Goal: Task Accomplishment & Management: Manage account settings

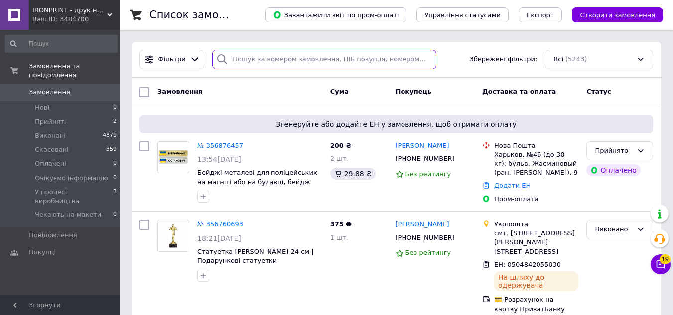
click at [362, 62] on input "search" at bounding box center [324, 59] width 224 height 19
paste input "0933233200"
type input "0933233200"
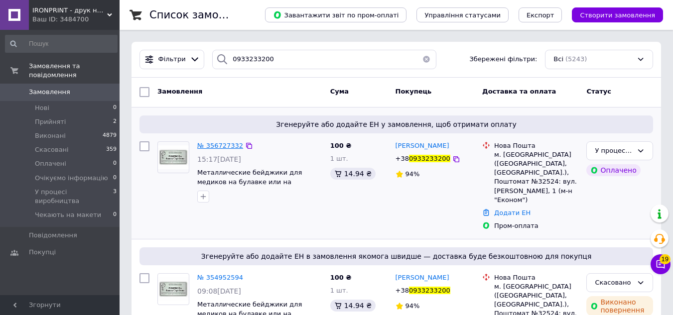
click at [224, 147] on span "№ 356727332" at bounding box center [220, 145] width 46 height 7
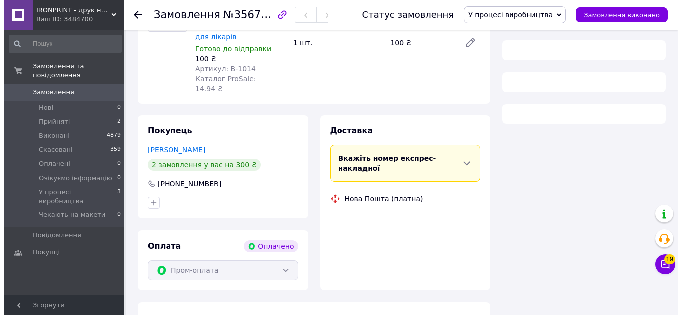
scroll to position [163, 0]
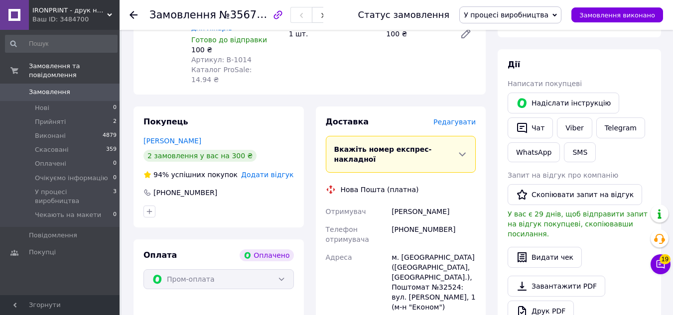
click at [461, 118] on span "Редагувати" at bounding box center [455, 122] width 42 height 8
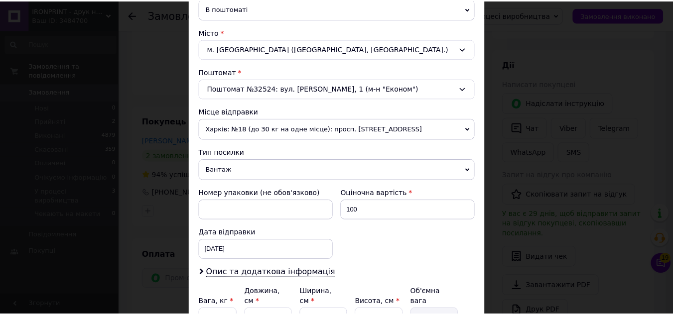
scroll to position [346, 0]
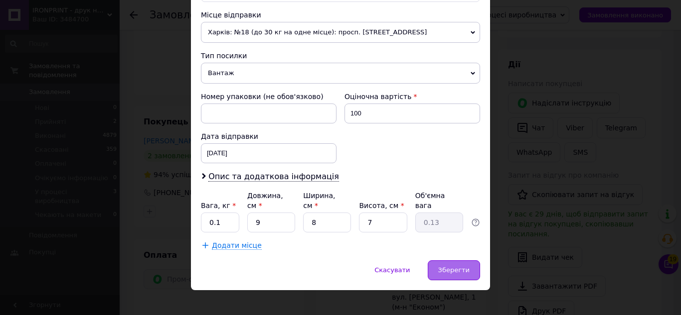
click at [460, 267] on span "Зберегти" at bounding box center [453, 270] width 31 height 7
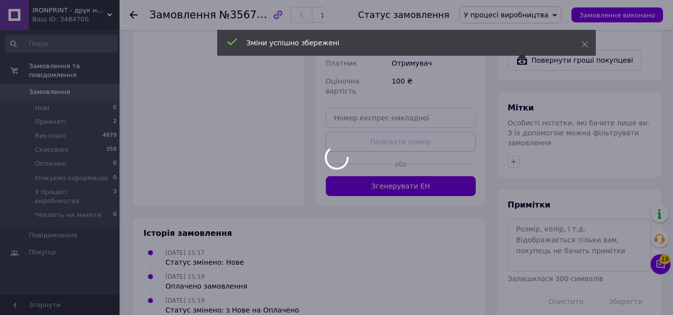
scroll to position [473, 0]
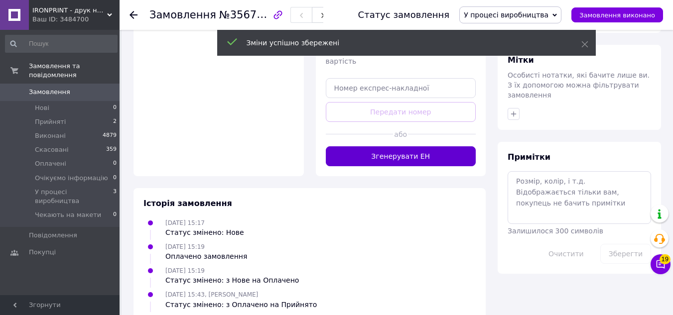
click at [400, 147] on button "Згенерувати ЕН" at bounding box center [401, 157] width 150 height 20
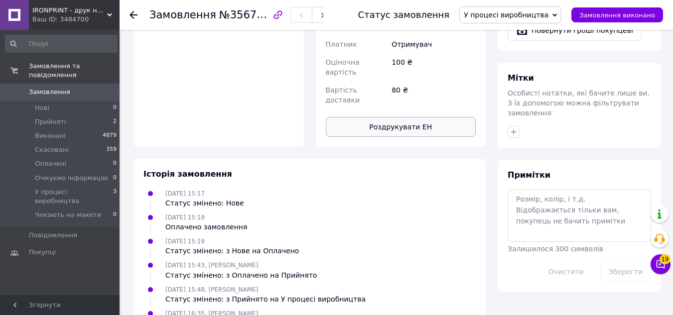
click at [418, 117] on button "Роздрукувати ЕН" at bounding box center [401, 127] width 150 height 20
click at [71, 88] on span "Замовлення" at bounding box center [60, 92] width 63 height 9
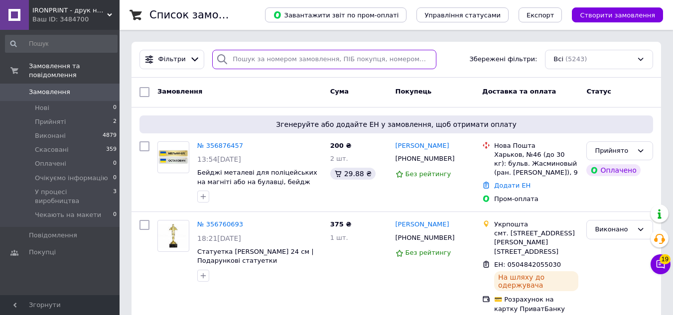
click at [291, 56] on input "search" at bounding box center [324, 59] width 224 height 19
paste input "0989271951"
type input "0989271951"
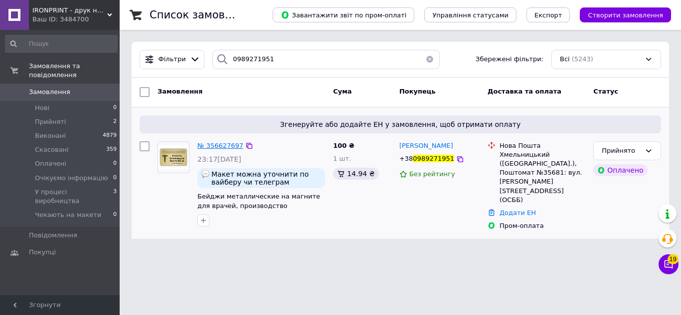
click at [221, 144] on span "№ 356627697" at bounding box center [220, 145] width 46 height 7
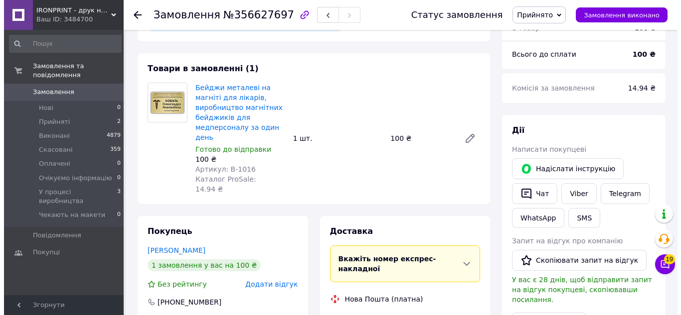
scroll to position [199, 0]
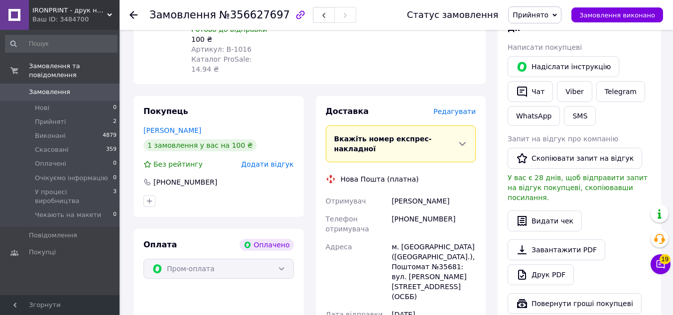
click at [462, 108] on span "Редагувати" at bounding box center [455, 112] width 42 height 8
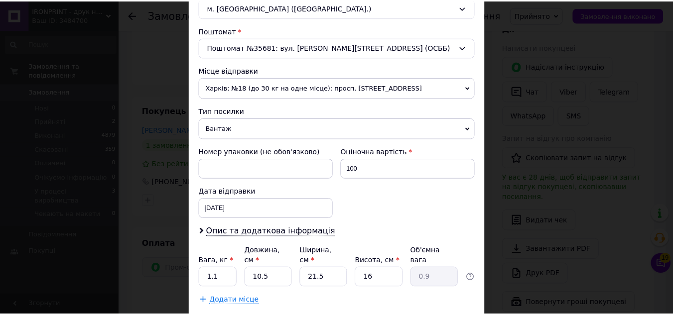
scroll to position [346, 0]
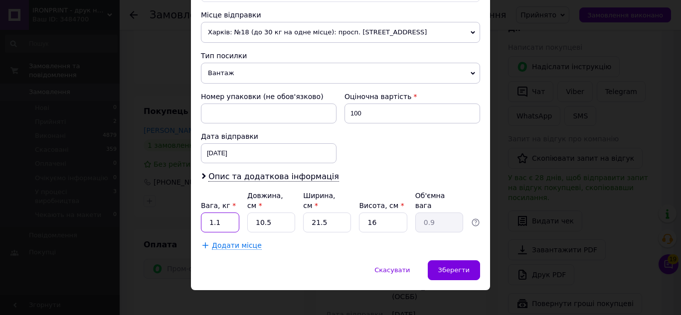
click at [214, 213] on input "1.1" at bounding box center [220, 223] width 38 height 20
type input "0.2"
type input "1"
type input "0.1"
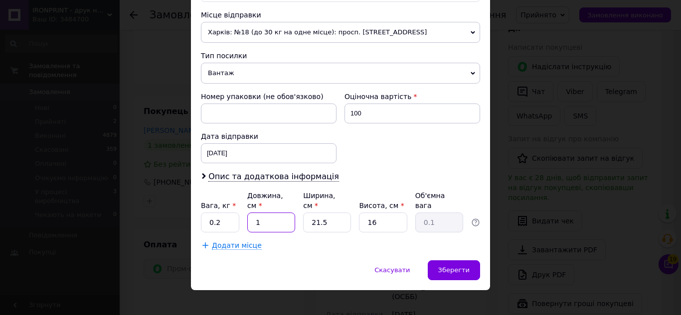
type input "10"
type input "0.86"
type input "10"
type input "1"
type input "0.1"
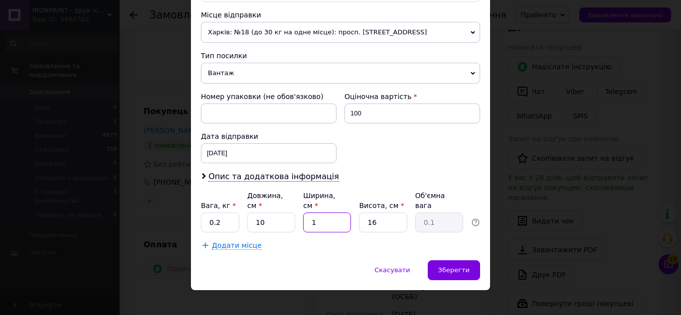
type input "10"
type input "0.4"
type input "10"
type input "1"
type input "0.1"
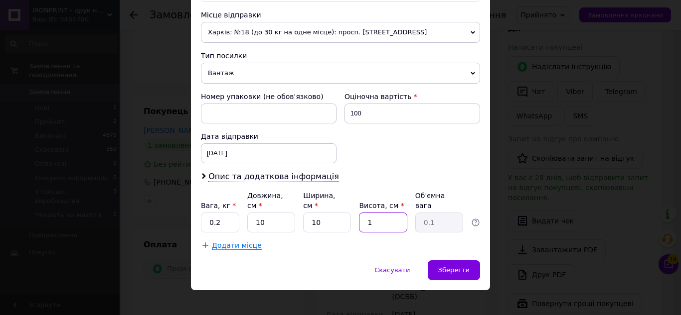
type input "10"
type input "0.25"
type input "10"
click at [451, 261] on div "Зберегти" at bounding box center [454, 271] width 52 height 20
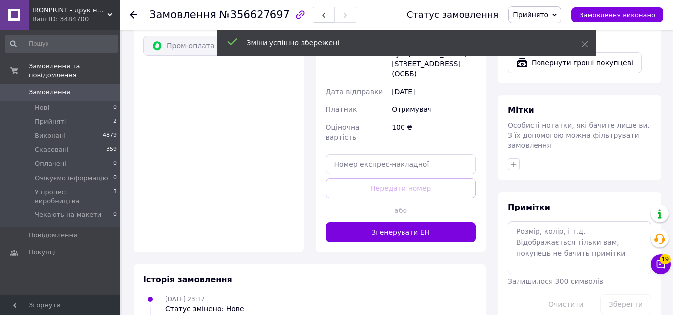
scroll to position [455, 0]
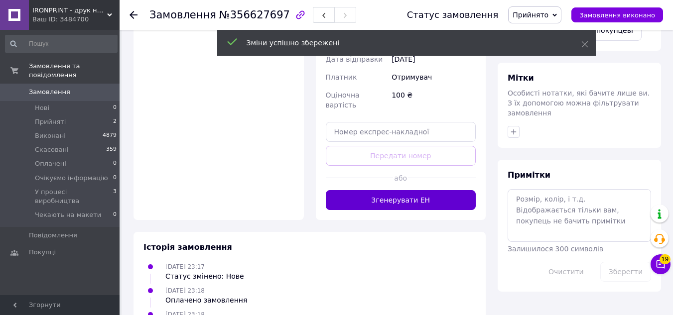
click at [408, 190] on button "Згенерувати ЕН" at bounding box center [401, 200] width 150 height 20
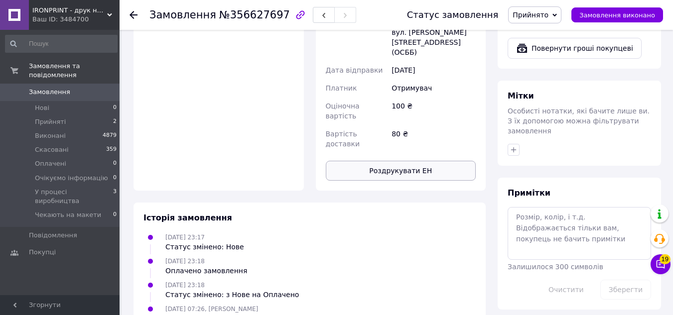
click at [394, 161] on button "Роздрукувати ЕН" at bounding box center [401, 171] width 150 height 20
click at [56, 88] on span "Замовлення" at bounding box center [49, 92] width 41 height 9
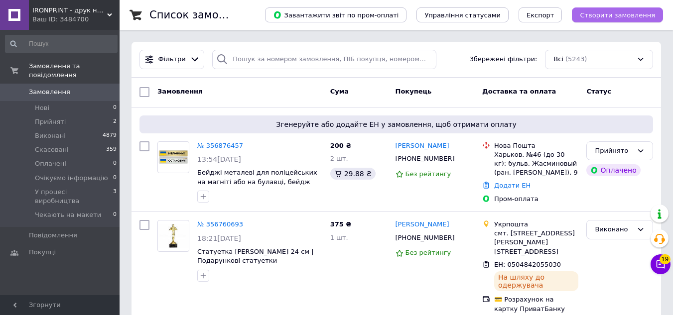
click at [638, 19] on button "Створити замовлення" at bounding box center [617, 14] width 91 height 15
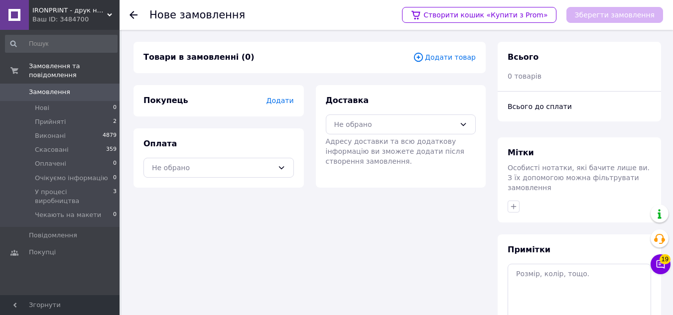
click at [445, 55] on span "Додати товар" at bounding box center [444, 57] width 63 height 11
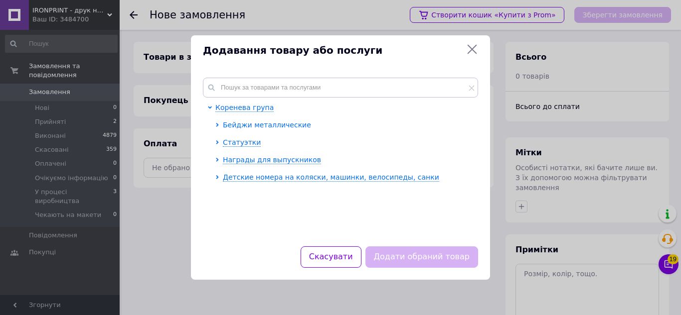
click at [249, 122] on span "Бейджи металлические" at bounding box center [267, 125] width 88 height 8
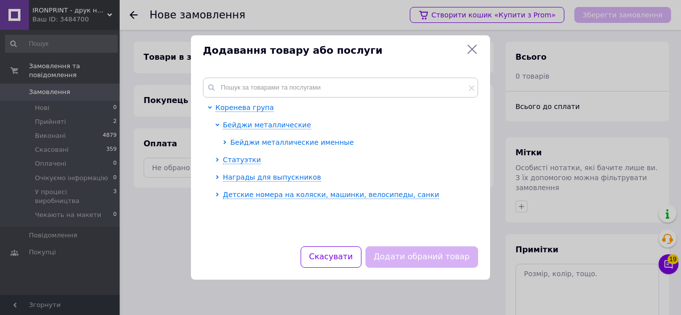
click at [241, 140] on span "Бейджи металлические именные" at bounding box center [292, 143] width 124 height 8
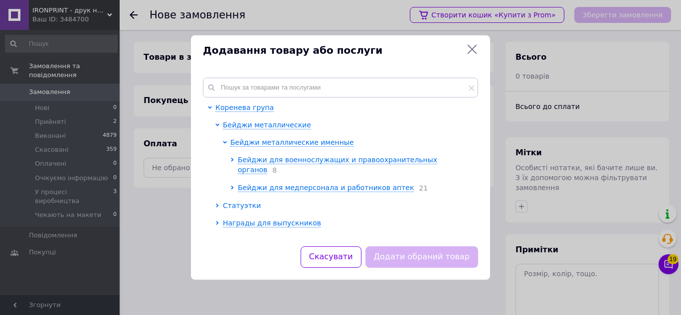
click at [252, 158] on span "Бейджи для военнослужащих и правоохранительных органов" at bounding box center [337, 165] width 199 height 18
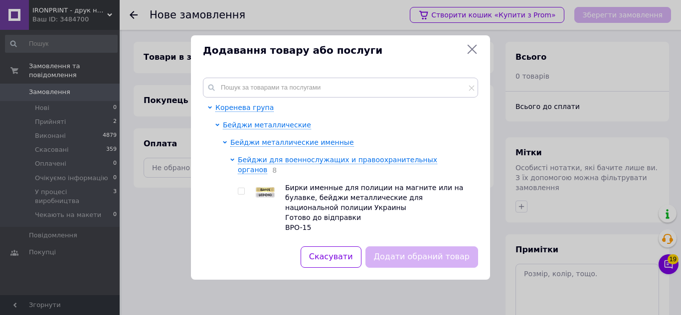
click at [271, 187] on img at bounding box center [265, 192] width 20 height 11
checkbox input "true"
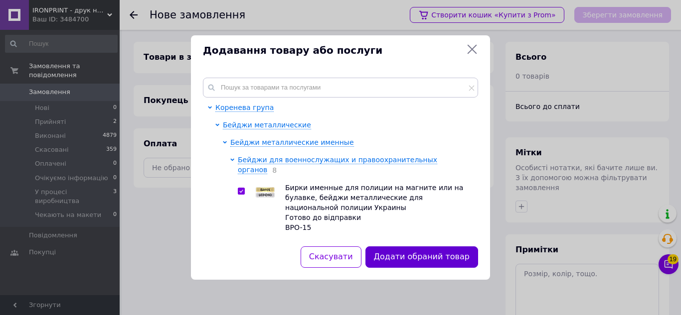
click at [413, 255] on button "Додати обраний товар" at bounding box center [421, 257] width 113 height 21
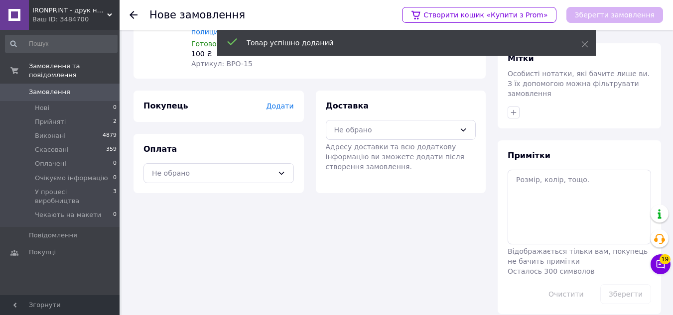
scroll to position [95, 0]
click at [384, 127] on div "Не обрано" at bounding box center [395, 129] width 122 height 11
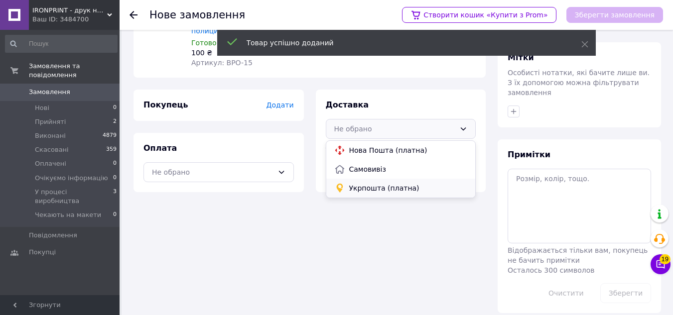
click at [386, 184] on span "Укрпошта (платна)" at bounding box center [408, 188] width 119 height 10
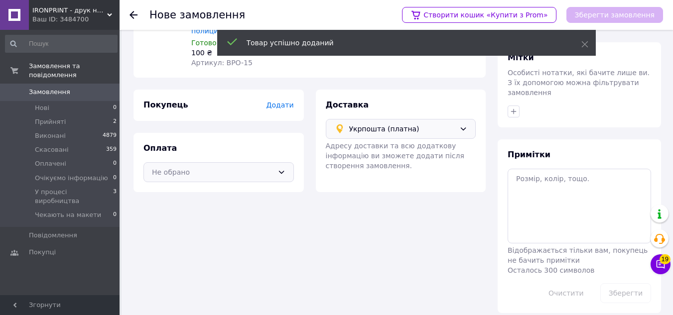
click at [279, 174] on icon at bounding box center [282, 172] width 8 height 8
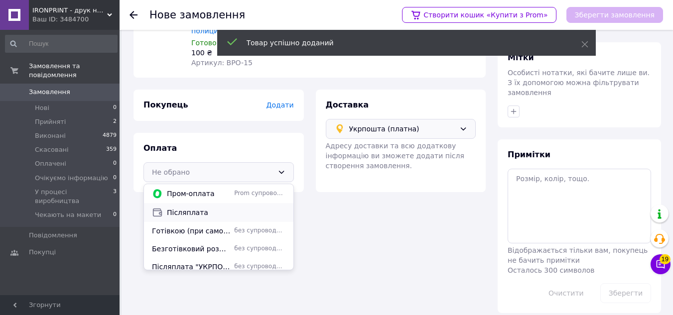
scroll to position [42, 0]
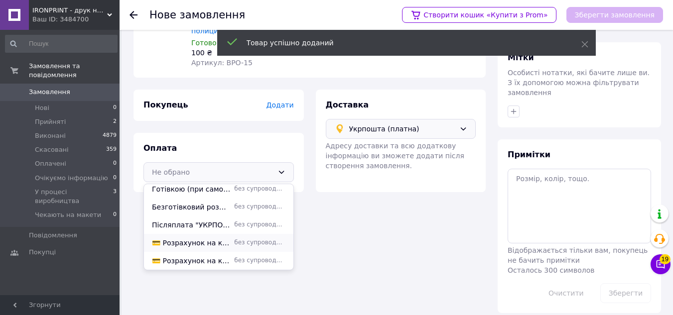
click at [197, 243] on span "💳 Розрахунок на картку ПриватБанку" at bounding box center [191, 243] width 78 height 10
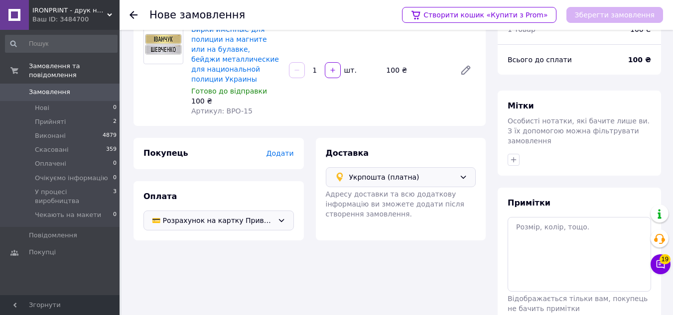
scroll to position [0, 0]
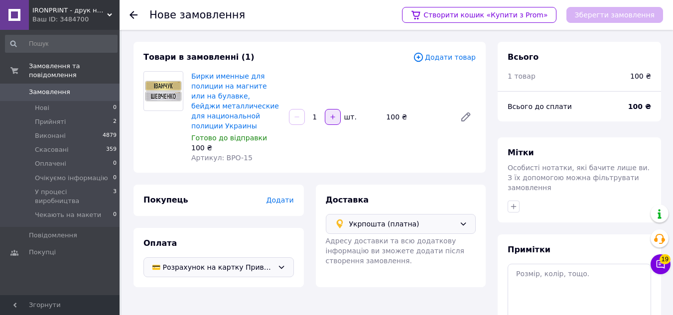
click at [333, 115] on icon "button" at bounding box center [332, 117] width 7 height 7
type input "3"
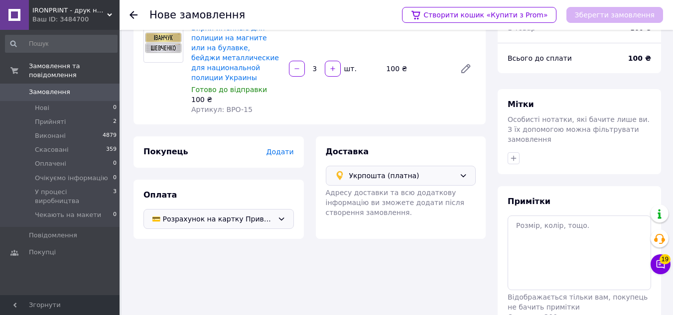
scroll to position [95, 0]
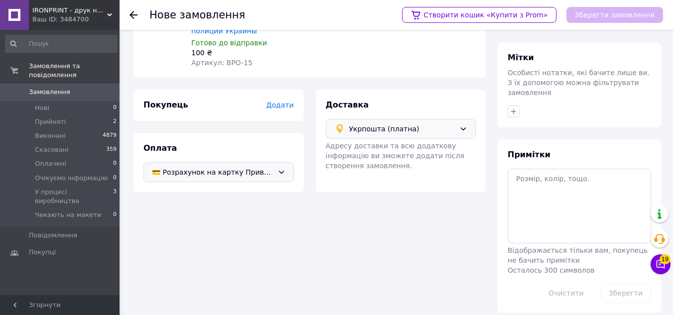
click at [277, 106] on span "Додати" at bounding box center [279, 105] width 27 height 8
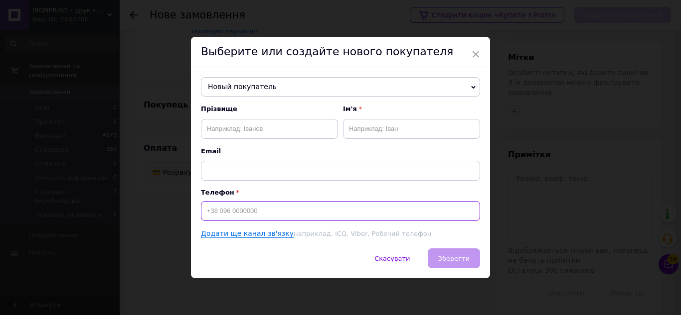
click at [248, 211] on input at bounding box center [340, 211] width 279 height 20
paste input "0988541315"
type input "[PHONE_NUMBER]"
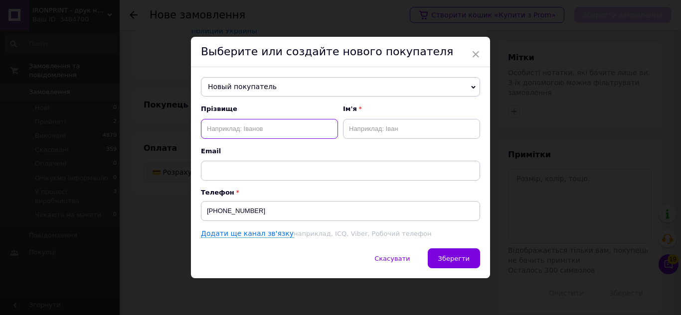
click at [244, 134] on input "text" at bounding box center [269, 129] width 137 height 20
paste input "Болюх"
type input "Болюх"
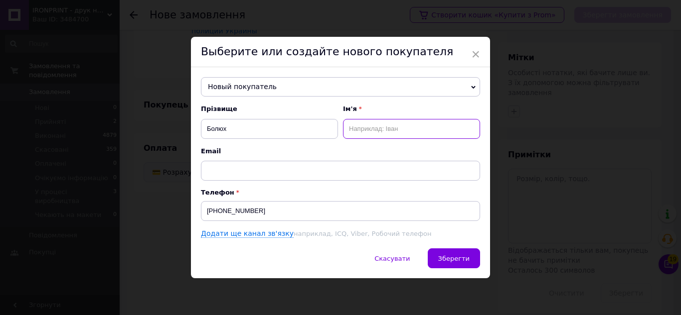
paste input "[PERSON_NAME]"
type input "[PERSON_NAME]"
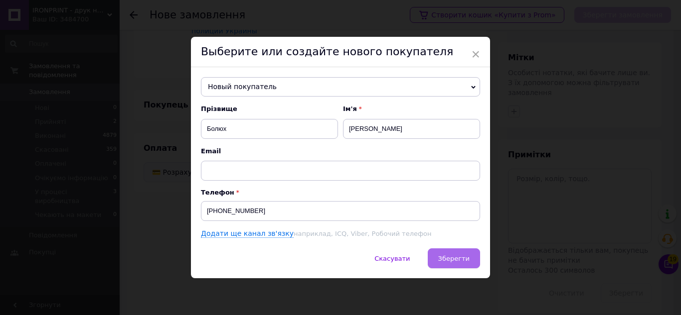
click at [461, 262] on span "Зберегти" at bounding box center [453, 258] width 31 height 7
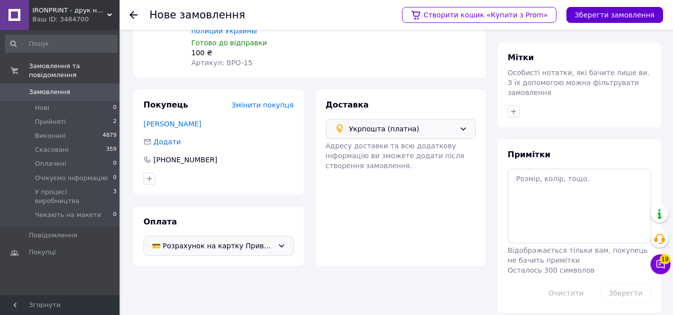
click at [612, 15] on button "Зберегти замовлення" at bounding box center [615, 15] width 97 height 16
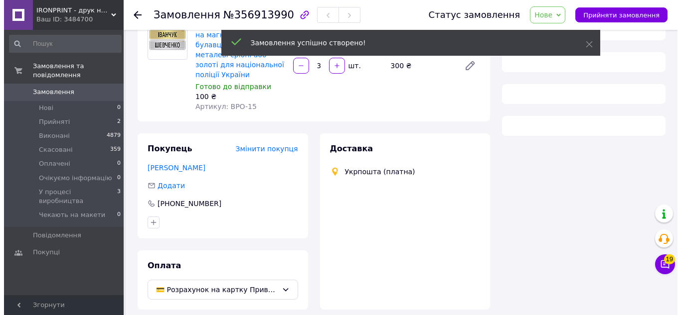
scroll to position [124, 0]
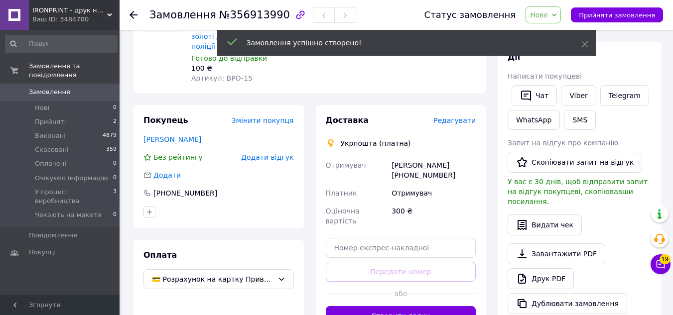
click at [457, 117] on span "Редагувати" at bounding box center [455, 121] width 42 height 8
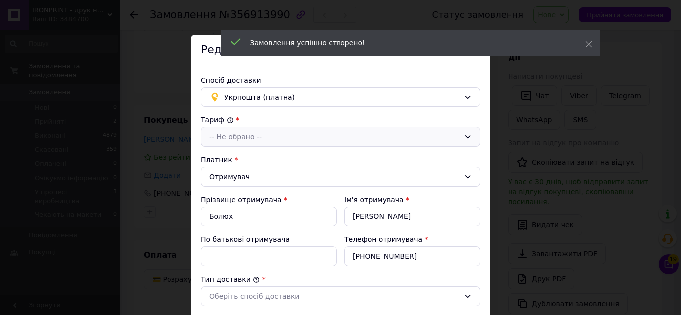
click at [233, 135] on div "-- Не обрано --" at bounding box center [334, 137] width 250 height 11
click at [232, 161] on li "Стандарт" at bounding box center [340, 158] width 278 height 19
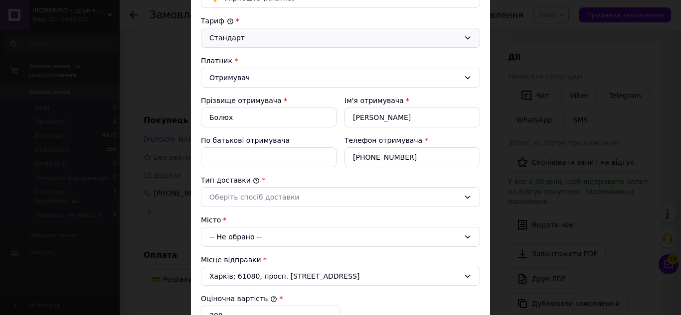
scroll to position [100, 0]
click at [228, 160] on input "По батькові отримувача" at bounding box center [269, 157] width 136 height 20
type input "побатькові"
click at [232, 193] on div "Оберіть спосіб доставки" at bounding box center [334, 196] width 250 height 11
click at [232, 215] on li "Склад - склад" at bounding box center [340, 218] width 278 height 19
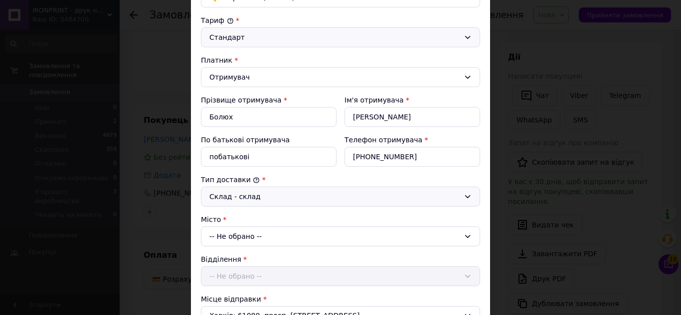
click at [224, 241] on div "-- Не обрано --" at bounding box center [340, 237] width 279 height 20
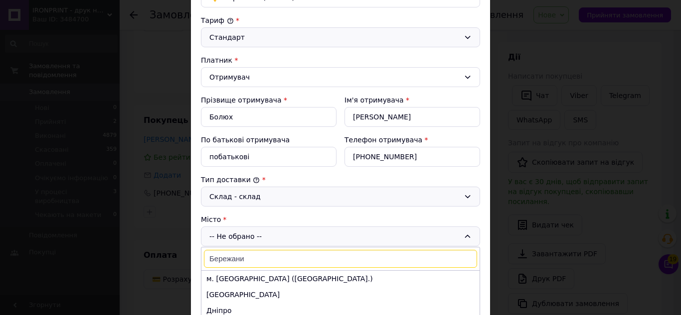
type input "Бережани"
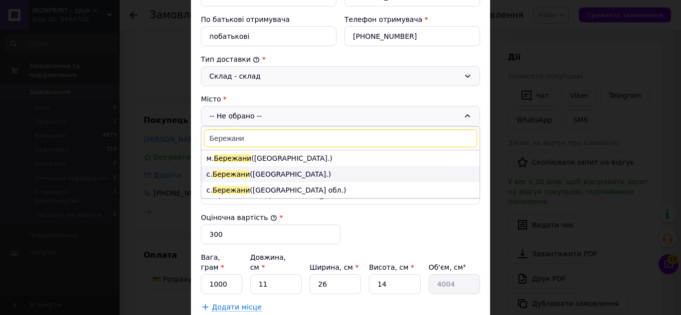
scroll to position [249, 0]
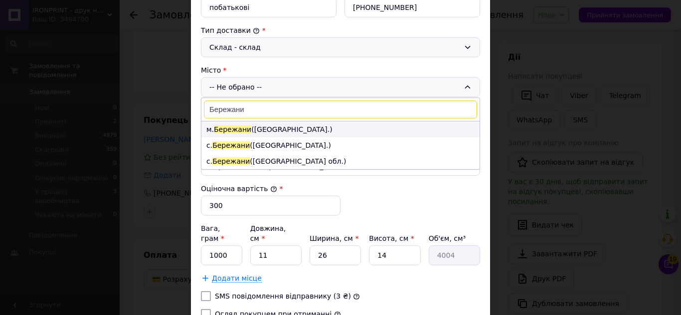
click at [267, 133] on li "м. [GEOGRAPHIC_DATA] ([GEOGRAPHIC_DATA].)" at bounding box center [340, 130] width 278 height 16
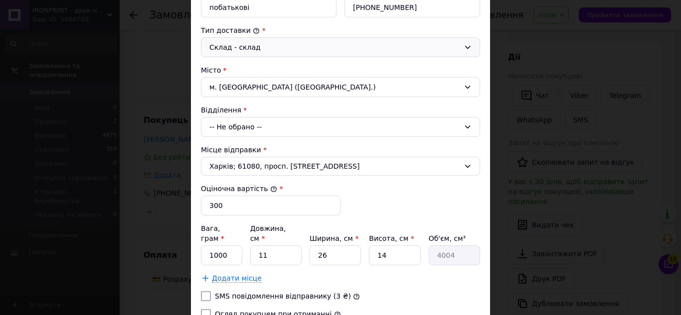
click at [230, 130] on div "-- Не обрано --" at bounding box center [340, 127] width 279 height 20
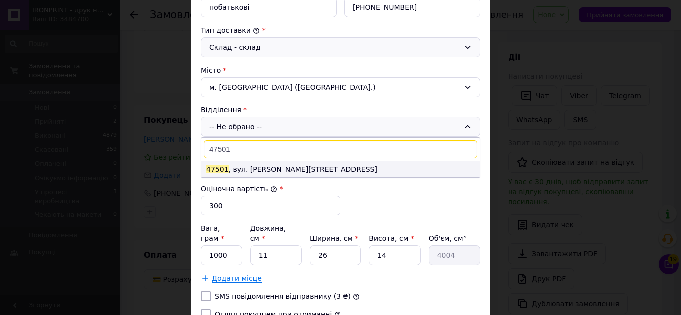
type input "47501"
click at [235, 167] on li "47501 , вул. [PERSON_NAME][STREET_ADDRESS]" at bounding box center [340, 169] width 278 height 16
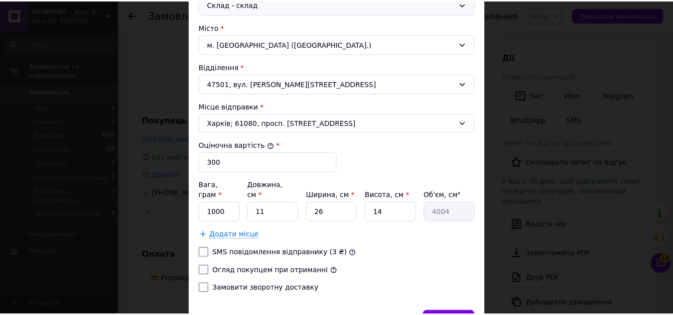
scroll to position [344, 0]
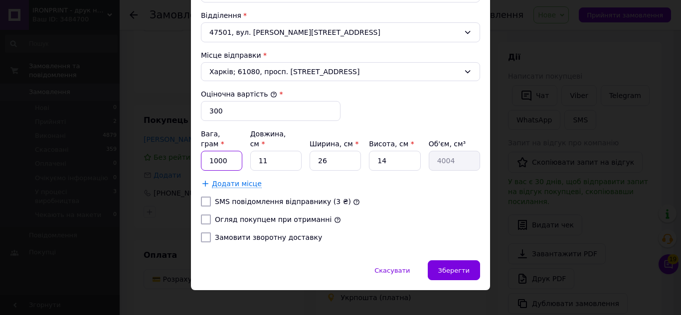
click at [210, 152] on input "1000" at bounding box center [221, 161] width 41 height 20
type input "200"
type input "1"
type input "364"
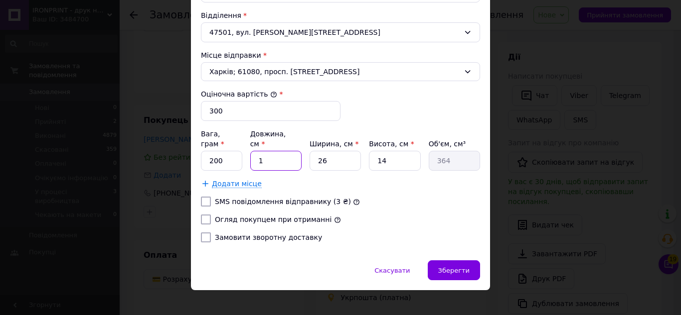
type input "10"
type input "3640"
type input "10"
type input "1"
type input "140"
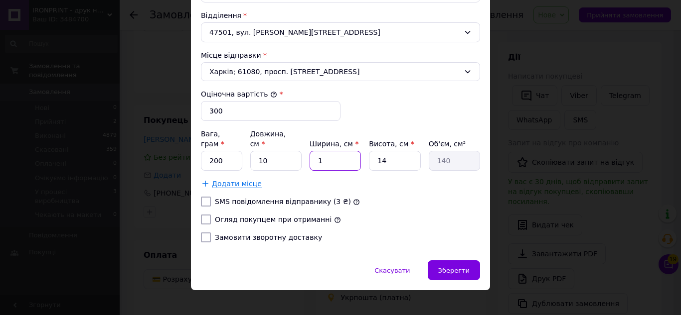
type input "10"
type input "1400"
type input "10"
type input "1"
type input "100"
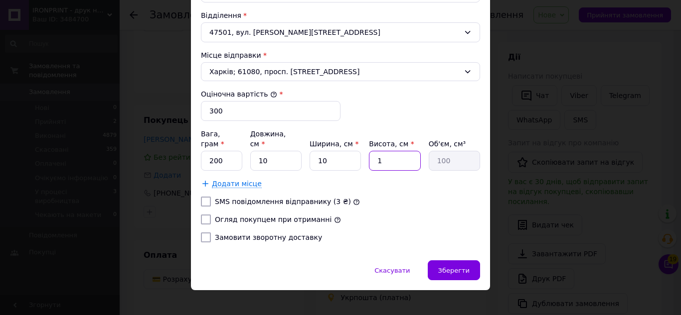
type input "10"
type input "1000"
type input "10"
click at [245, 216] on label "Огляд покупцем при отриманні" at bounding box center [273, 220] width 117 height 8
click at [211, 215] on input "Огляд покупцем при отриманні" at bounding box center [206, 220] width 10 height 10
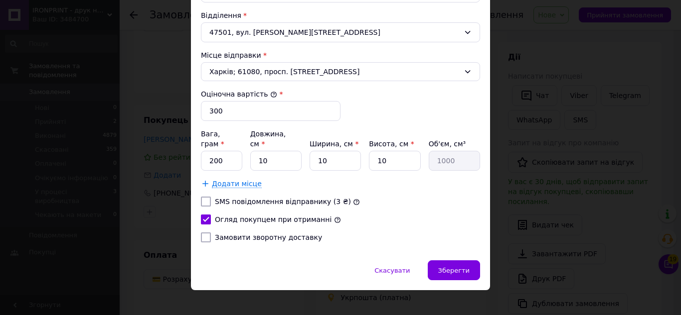
checkbox input "true"
click at [246, 234] on label "Замовити зворотну доставку" at bounding box center [268, 238] width 107 height 8
click at [211, 233] on input "Замовити зворотну доставку" at bounding box center [206, 238] width 10 height 10
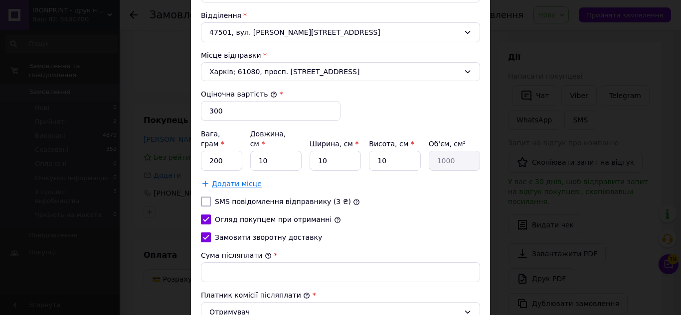
click at [222, 234] on label "Замовити зворотну доставку" at bounding box center [268, 238] width 107 height 8
click at [211, 233] on input "Замовити зворотну доставку" at bounding box center [206, 238] width 10 height 10
checkbox input "false"
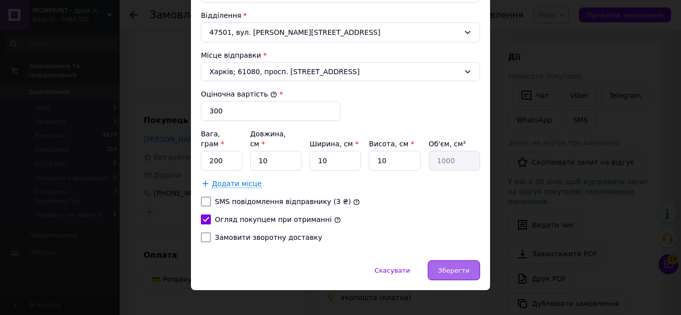
click at [455, 267] on span "Зберегти" at bounding box center [453, 270] width 31 height 7
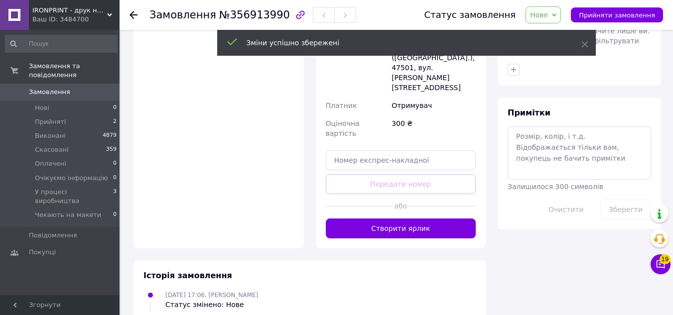
scroll to position [516, 0]
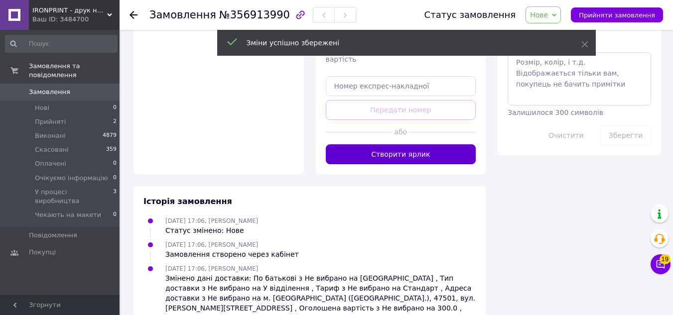
click at [396, 145] on button "Створити ярлик" at bounding box center [401, 155] width 150 height 20
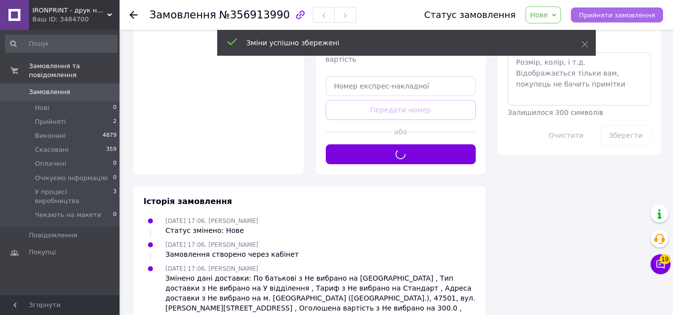
click at [632, 18] on span "Прийняти замовлення" at bounding box center [617, 14] width 76 height 7
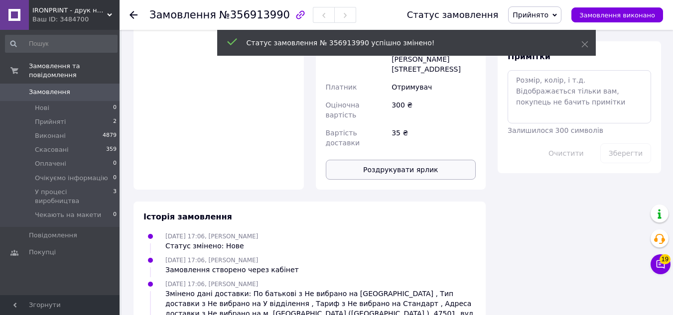
click at [392, 160] on button "Роздрукувати ярлик" at bounding box center [401, 170] width 150 height 20
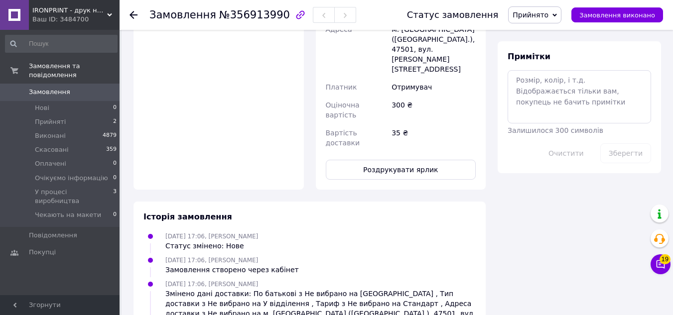
click at [131, 12] on icon at bounding box center [134, 15] width 8 height 8
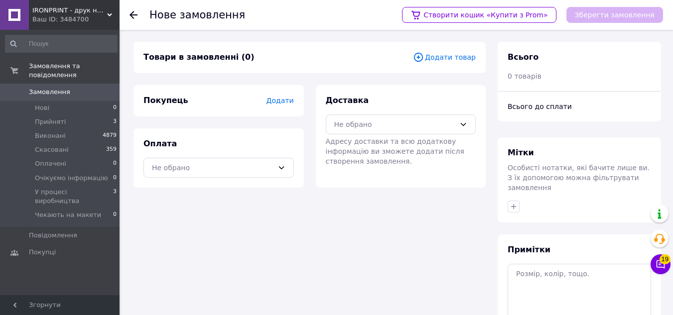
click at [449, 60] on span "Додати товар" at bounding box center [444, 57] width 63 height 11
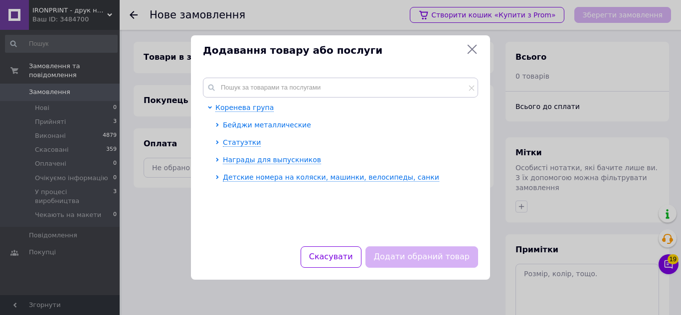
click at [230, 128] on span "Бейджи металлические" at bounding box center [267, 125] width 88 height 8
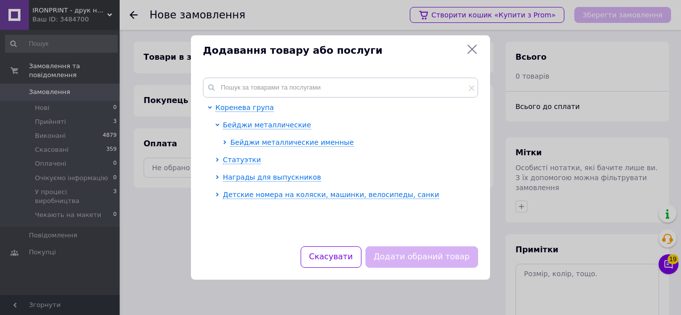
drag, startPoint x: 233, startPoint y: 143, endPoint x: 236, endPoint y: 148, distance: 5.1
click at [234, 143] on span "Бейджи металлические именные" at bounding box center [292, 143] width 124 height 8
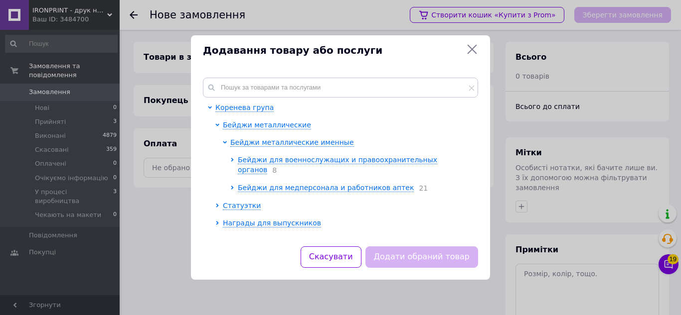
click at [251, 166] on ul "Бейджи для военнослужащих и правоохранительных органов 8 Бейджи для медперсонал…" at bounding box center [351, 174] width 242 height 38
click at [251, 160] on span "Бейджи для военнослужащих и правоохранительных органов" at bounding box center [337, 165] width 199 height 18
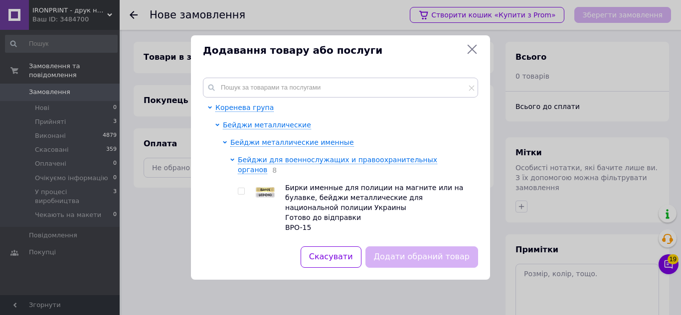
click at [260, 187] on img at bounding box center [265, 192] width 20 height 11
checkbox input "true"
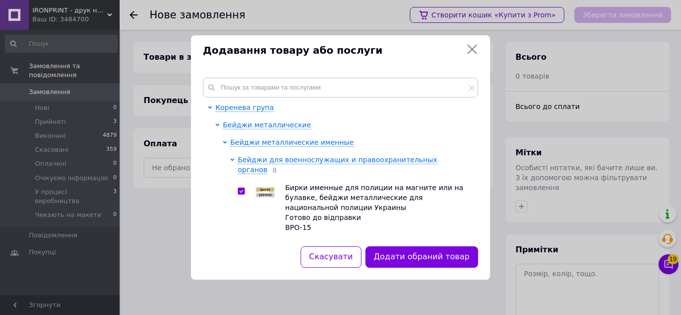
click at [434, 265] on button "Додати обраний товар" at bounding box center [421, 257] width 113 height 21
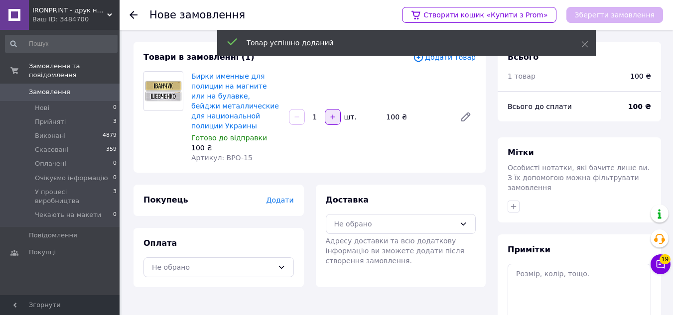
click at [330, 120] on icon "button" at bounding box center [332, 117] width 7 height 7
click at [331, 120] on icon "button" at bounding box center [332, 117] width 7 height 7
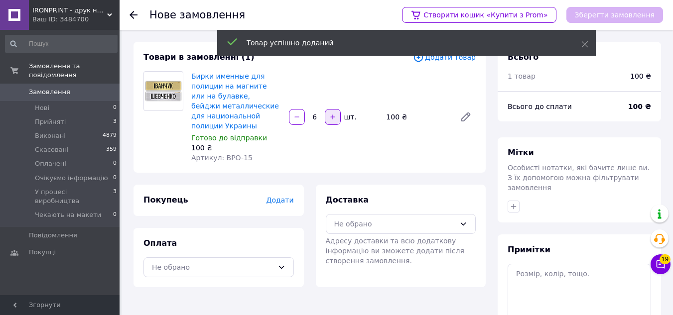
click at [331, 120] on icon "button" at bounding box center [332, 117] width 7 height 7
type input "7"
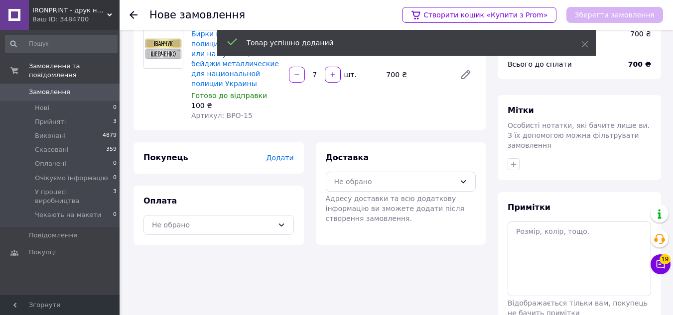
scroll to position [95, 0]
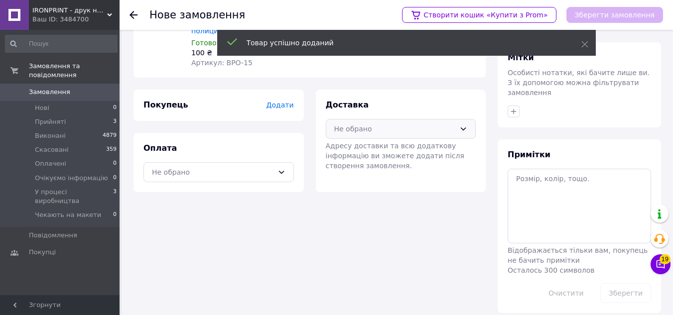
click at [363, 125] on div "Не обрано" at bounding box center [395, 129] width 122 height 11
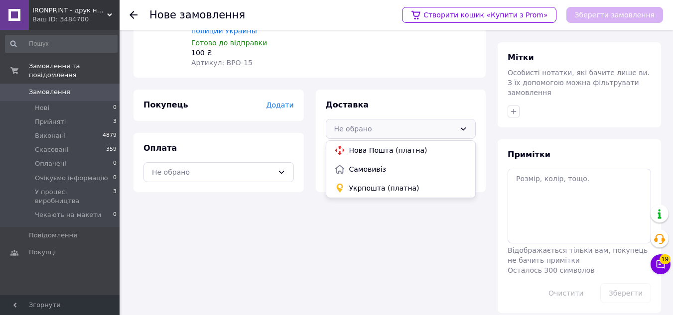
click at [373, 190] on span "Укрпошта (платна)" at bounding box center [408, 188] width 119 height 10
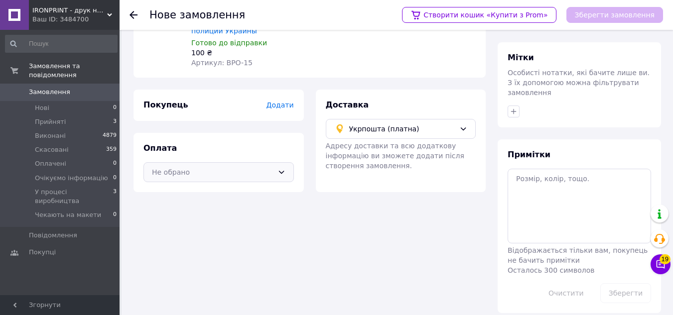
click at [222, 165] on div "Не обрано" at bounding box center [219, 172] width 150 height 20
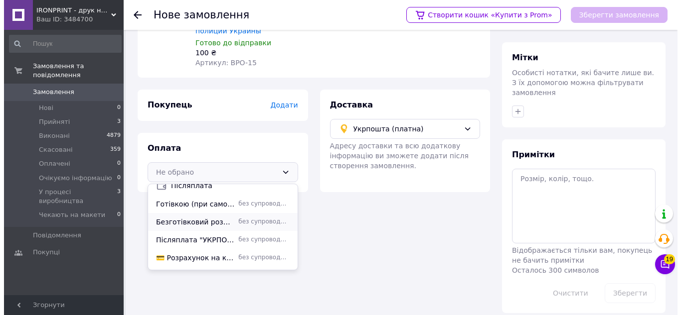
scroll to position [42, 0]
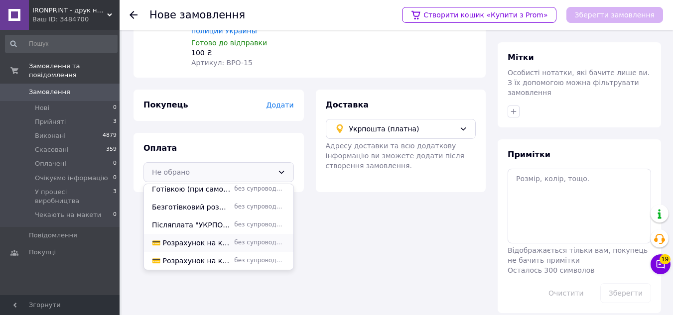
click at [199, 240] on span "💳 Розрахунок на картку ПриватБанку" at bounding box center [191, 243] width 78 height 10
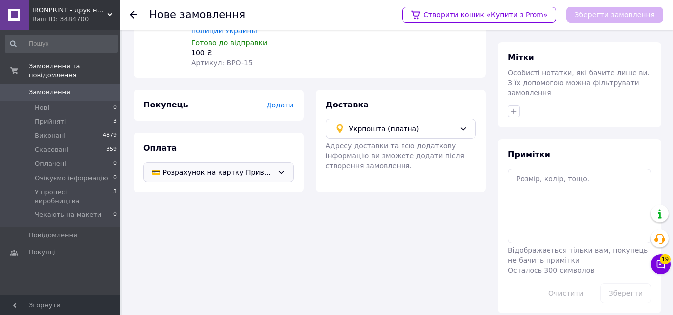
click at [281, 108] on span "Додати" at bounding box center [279, 105] width 27 height 8
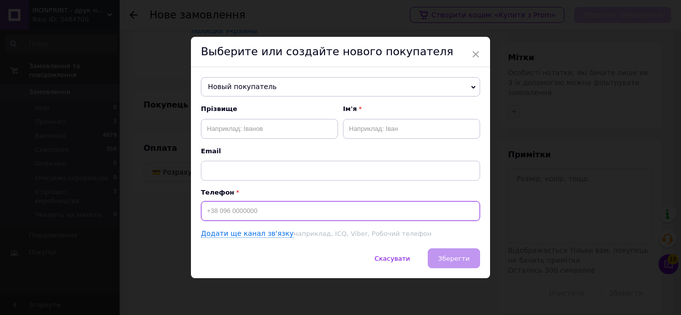
click at [249, 207] on input at bounding box center [340, 211] width 279 height 20
paste input "0995373270"
type input "[PHONE_NUMBER]"
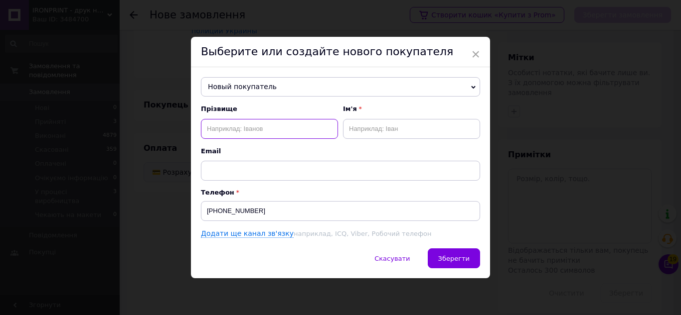
click at [251, 129] on input "text" at bounding box center [269, 129] width 137 height 20
paste input "[PERSON_NAME]"
type input "[PERSON_NAME]"
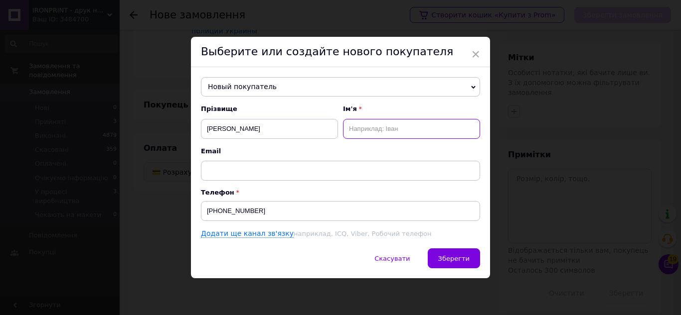
paste input "Дар`я"
type input "Дар`я"
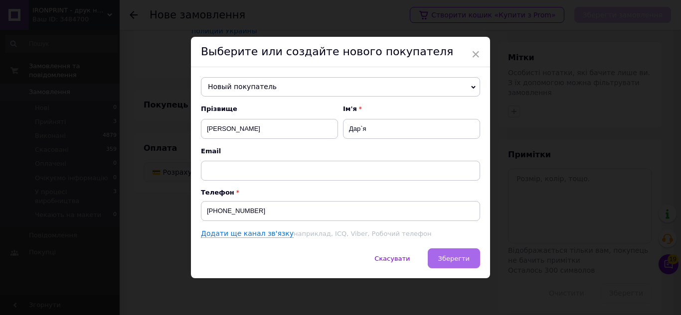
click at [457, 260] on span "Зберегти" at bounding box center [453, 258] width 31 height 7
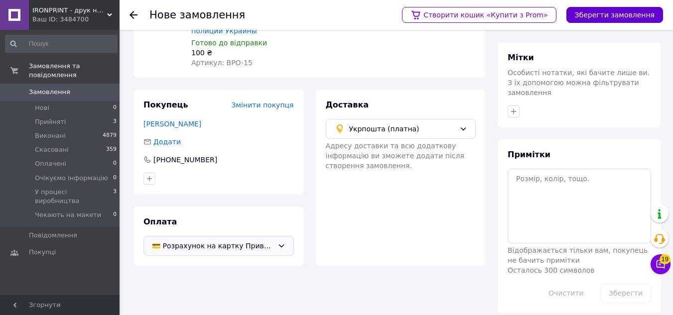
click at [606, 15] on button "Зберегти замовлення" at bounding box center [615, 15] width 97 height 16
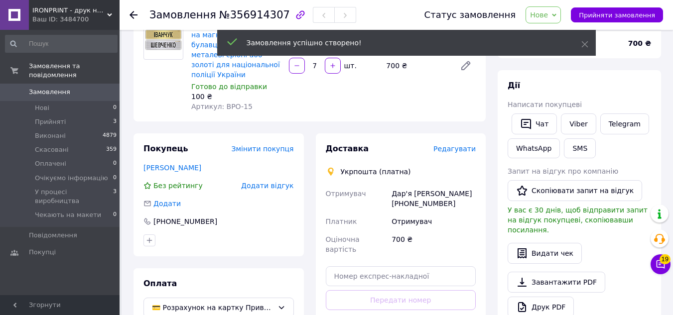
click at [458, 145] on span "Редагувати" at bounding box center [455, 149] width 42 height 8
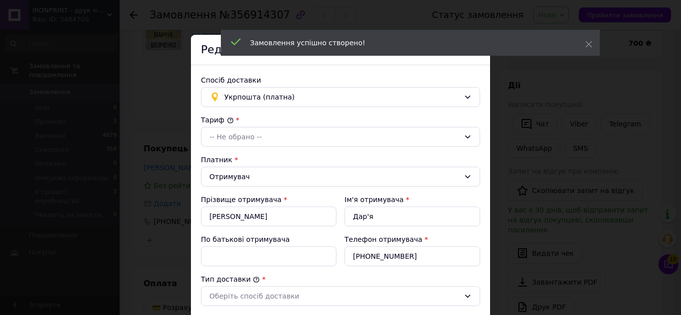
drag, startPoint x: 234, startPoint y: 139, endPoint x: 235, endPoint y: 147, distance: 8.5
click at [234, 139] on div "-- Не обрано --" at bounding box center [334, 137] width 250 height 11
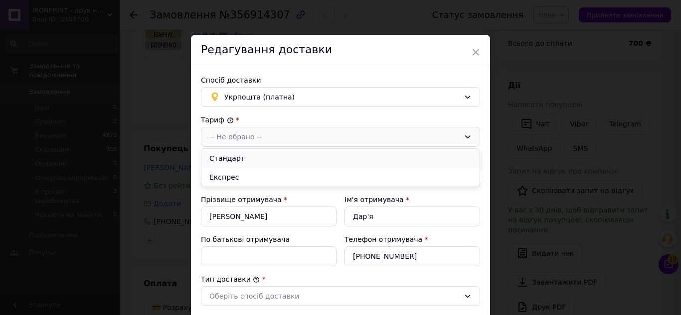
click at [232, 159] on li "Стандарт" at bounding box center [340, 158] width 278 height 19
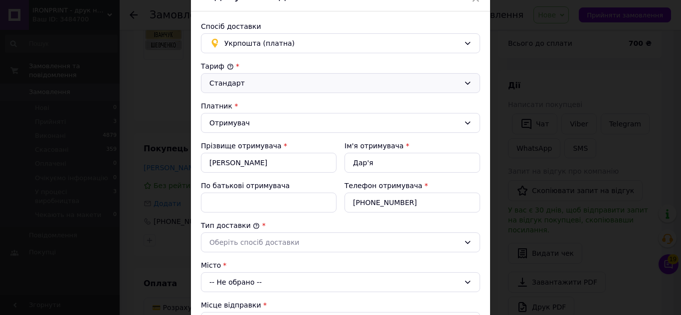
scroll to position [199, 0]
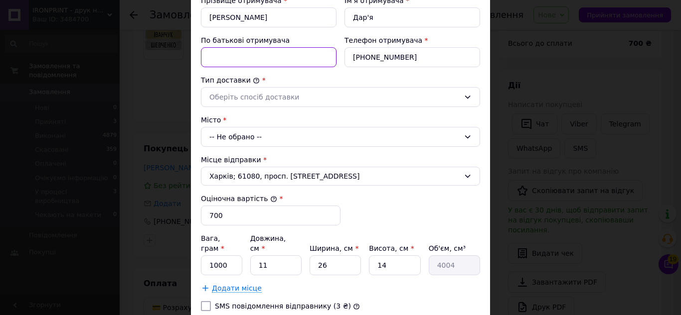
click at [223, 50] on input "По батькові отримувача" at bounding box center [269, 57] width 136 height 20
type input "побатькові"
click at [234, 100] on div "Оберіть спосіб доставки" at bounding box center [334, 97] width 250 height 11
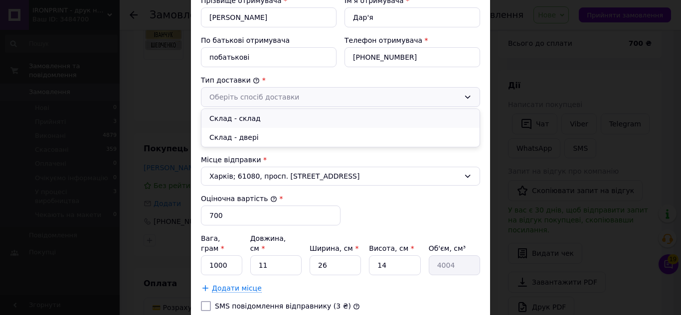
click at [229, 117] on li "Склад - склад" at bounding box center [340, 118] width 278 height 19
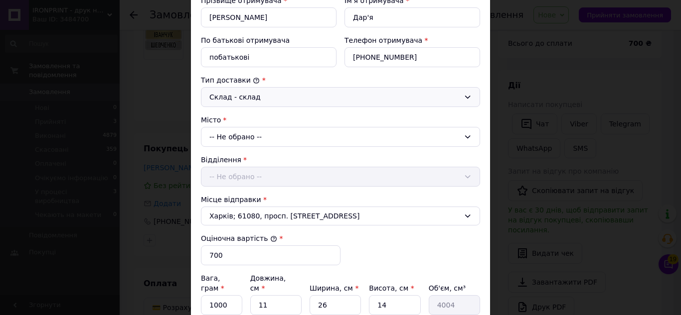
click at [221, 138] on div "-- Не обрано --" at bounding box center [340, 137] width 279 height 20
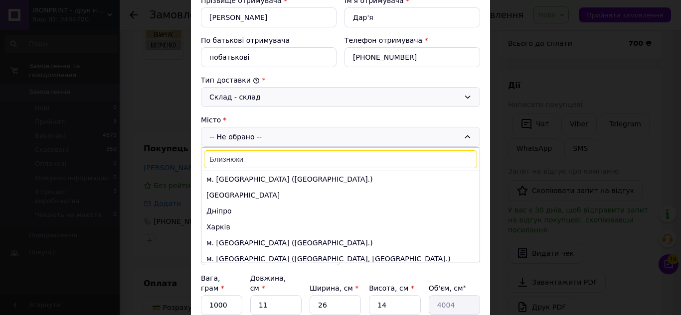
type input "Близнюки"
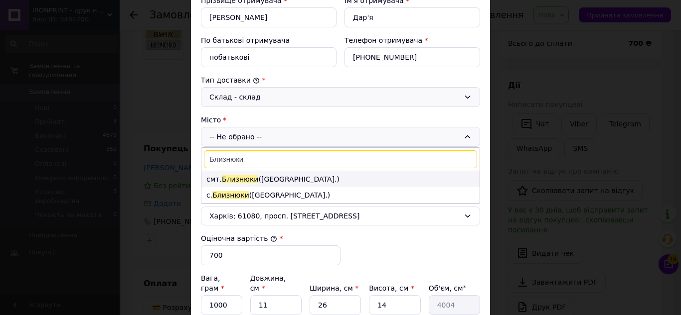
click at [214, 182] on li "смт. [GEOGRAPHIC_DATA] ([GEOGRAPHIC_DATA].)" at bounding box center [340, 179] width 278 height 16
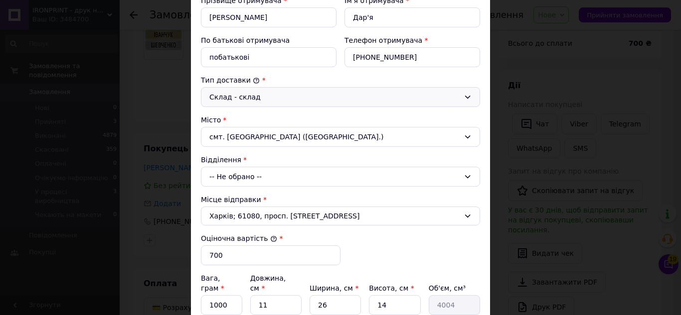
click at [219, 173] on div "-- Не обрано --" at bounding box center [340, 177] width 279 height 20
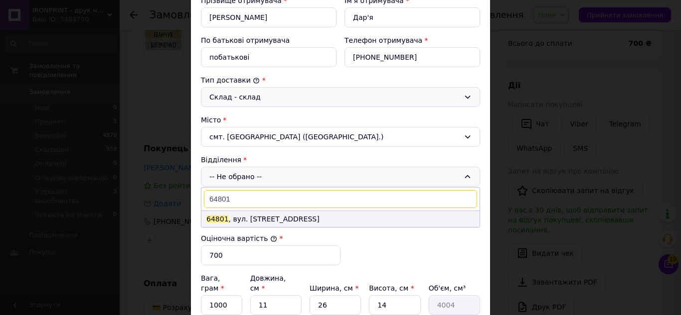
type input "64801"
click at [251, 217] on li "64801 , вул. [STREET_ADDRESS]" at bounding box center [340, 219] width 278 height 16
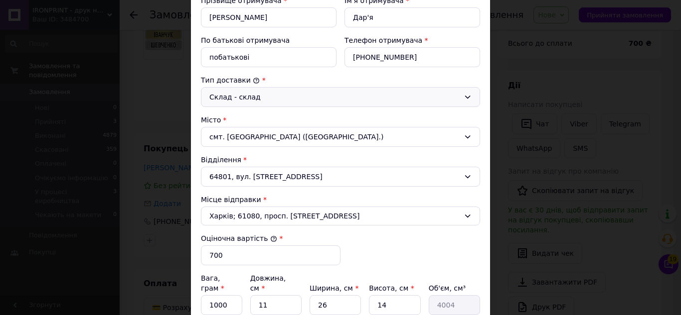
scroll to position [299, 0]
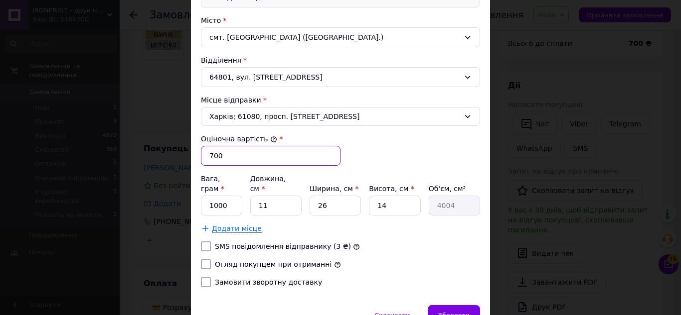
click at [215, 152] on input "700" at bounding box center [271, 156] width 140 height 20
click at [229, 162] on input "700" at bounding box center [271, 156] width 140 height 20
type input "630"
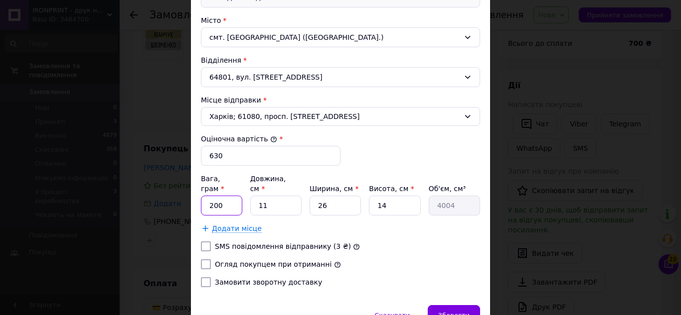
type input "200"
type input "1"
type input "364"
type input "10"
type input "3640"
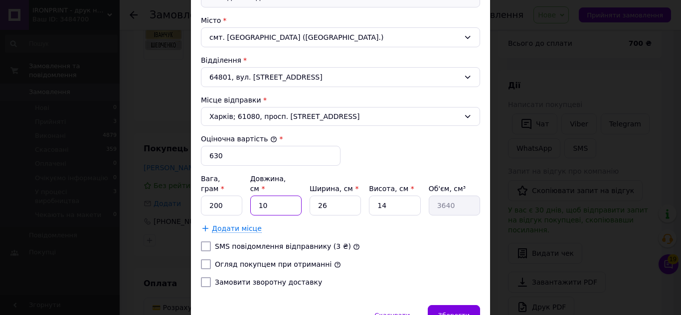
type input "10"
type input "1"
type input "140"
type input "10"
type input "1400"
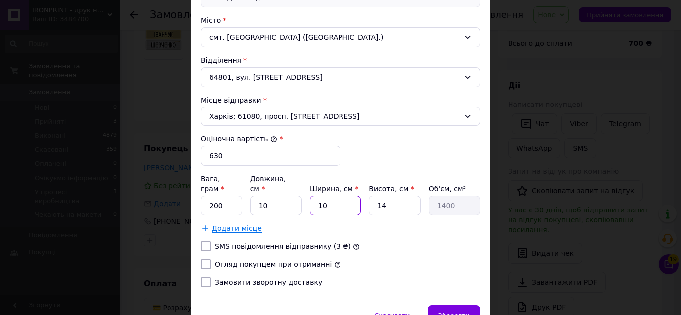
type input "10"
type input "1"
type input "100"
type input "10"
type input "1000"
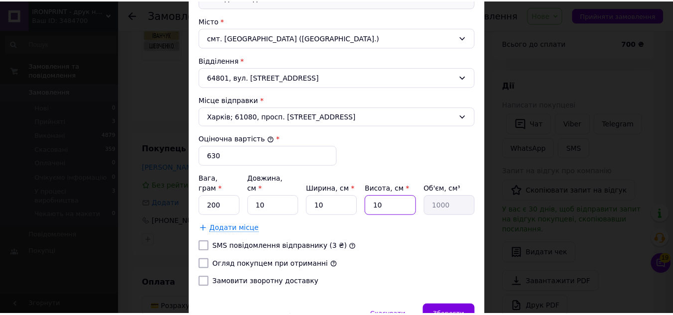
scroll to position [344, 0]
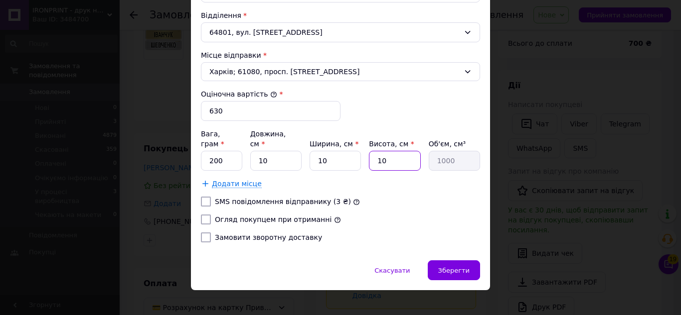
type input "10"
click at [255, 216] on div "[PERSON_NAME] * [PERSON_NAME] * Отримувач Прізвище отримувача * [PERSON_NAME] о…" at bounding box center [340, 10] width 279 height 479
click at [259, 203] on div "[PERSON_NAME] * [PERSON_NAME] * Отримувач Прізвище отримувача * [PERSON_NAME] о…" at bounding box center [340, 10] width 279 height 479
click at [260, 216] on label "Огляд покупцем при отриманні" at bounding box center [273, 220] width 117 height 8
click at [211, 215] on input "Огляд покупцем при отриманні" at bounding box center [206, 220] width 10 height 10
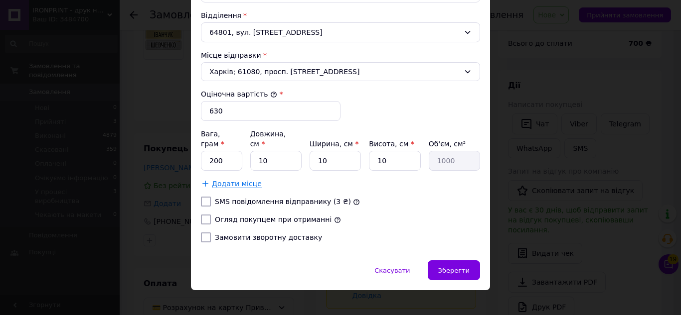
checkbox input "true"
click at [470, 261] on div "Зберегти" at bounding box center [454, 271] width 52 height 20
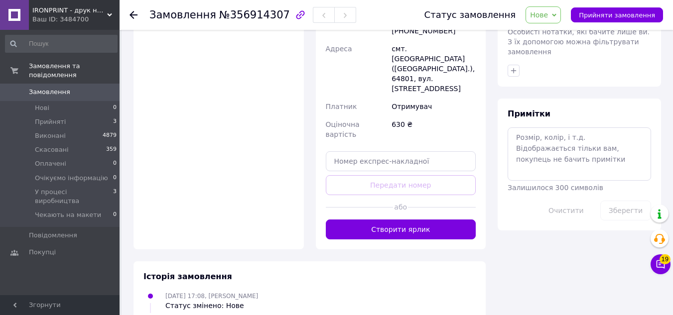
scroll to position [444, 0]
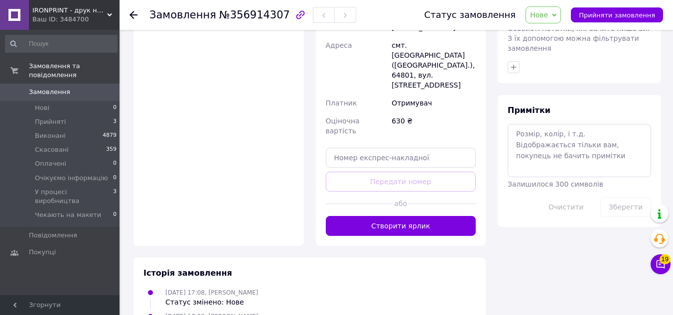
drag, startPoint x: 617, startPoint y: 15, endPoint x: 464, endPoint y: 114, distance: 182.0
click at [616, 15] on span "Прийняти замовлення" at bounding box center [617, 14] width 76 height 7
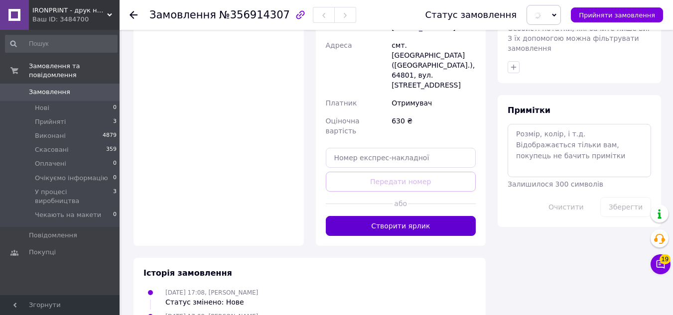
click at [433, 216] on button "Створити ярлик" at bounding box center [401, 226] width 150 height 20
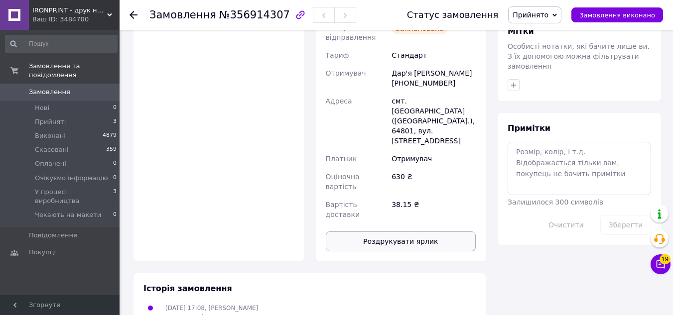
click at [410, 232] on button "Роздрукувати ярлик" at bounding box center [401, 242] width 150 height 20
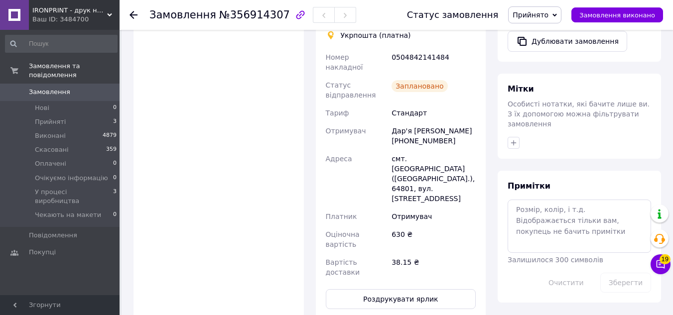
scroll to position [295, 0]
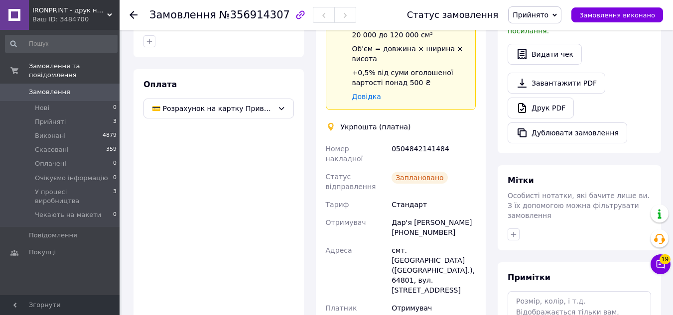
click at [132, 17] on use at bounding box center [134, 15] width 8 height 8
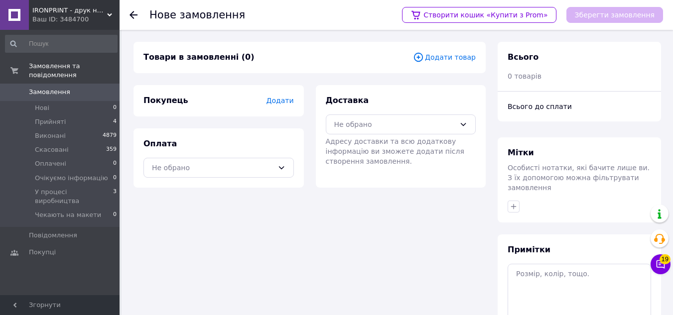
click at [442, 57] on span "Додати товар" at bounding box center [444, 57] width 63 height 11
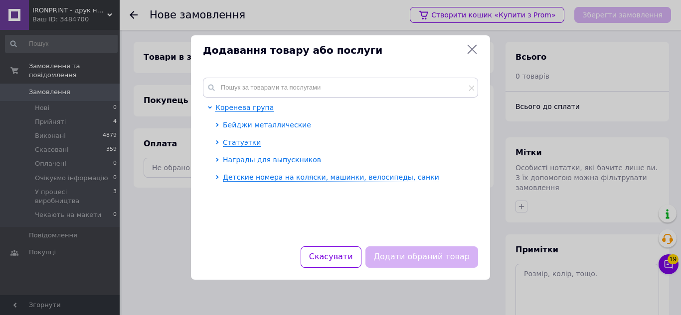
click at [242, 126] on span "Бейджи металлические" at bounding box center [267, 125] width 88 height 8
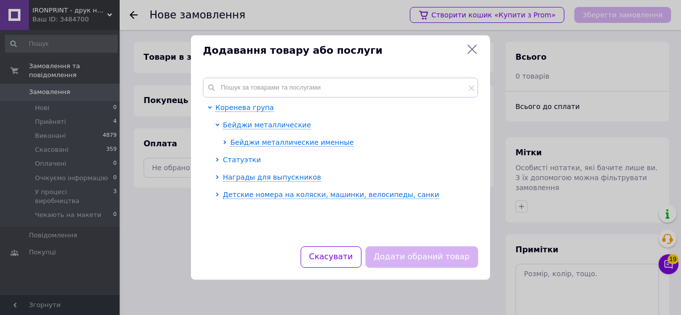
click at [241, 146] on span "Бейджи металлические именные" at bounding box center [292, 143] width 124 height 8
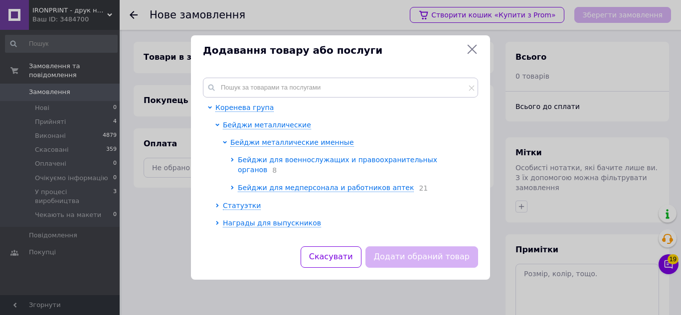
click at [252, 158] on span "Бейджи для военнослужащих и правоохранительных органов" at bounding box center [337, 165] width 199 height 18
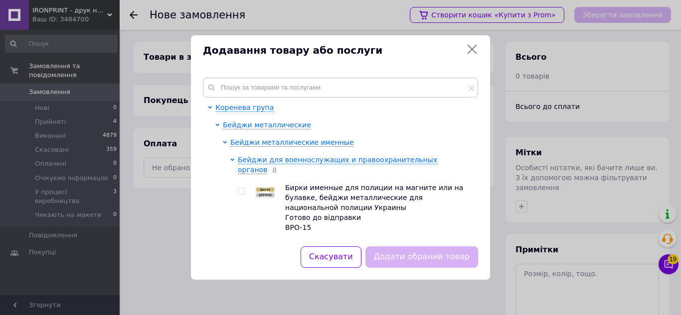
click at [267, 187] on img at bounding box center [265, 192] width 20 height 11
checkbox input "true"
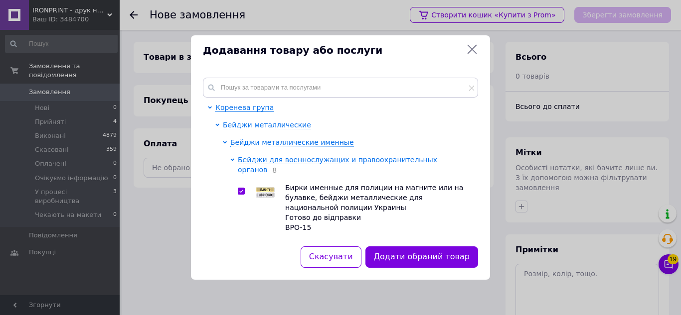
click at [426, 270] on div "Додати обраний товар" at bounding box center [421, 257] width 117 height 25
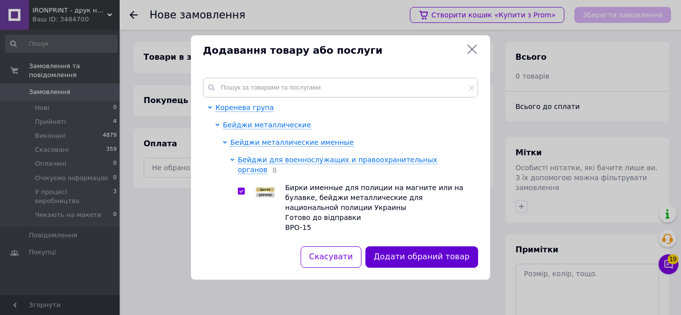
click at [422, 258] on button "Додати обраний товар" at bounding box center [421, 257] width 113 height 21
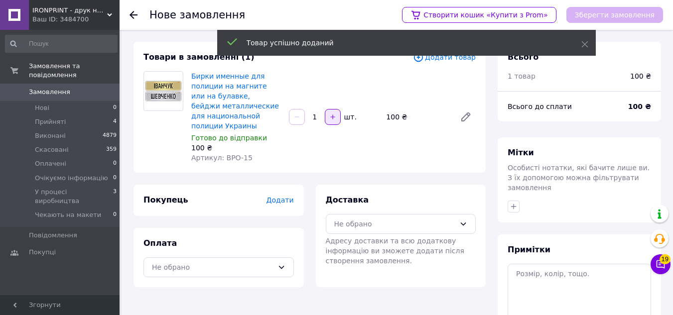
click at [333, 122] on button "button" at bounding box center [333, 117] width 16 height 16
click at [294, 120] on icon "button" at bounding box center [297, 117] width 7 height 7
type input "2"
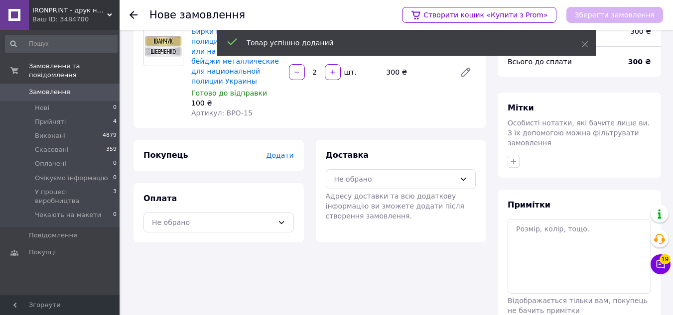
scroll to position [95, 0]
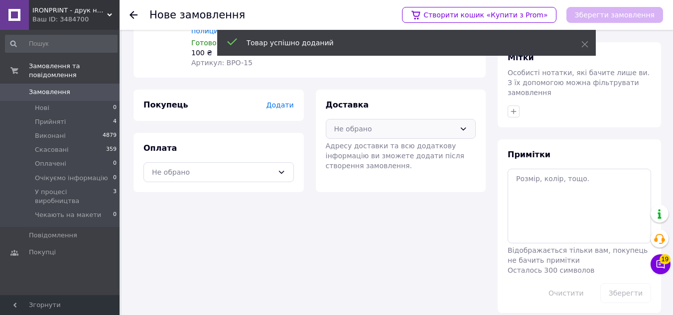
click at [361, 131] on div "Не обрано" at bounding box center [395, 129] width 122 height 11
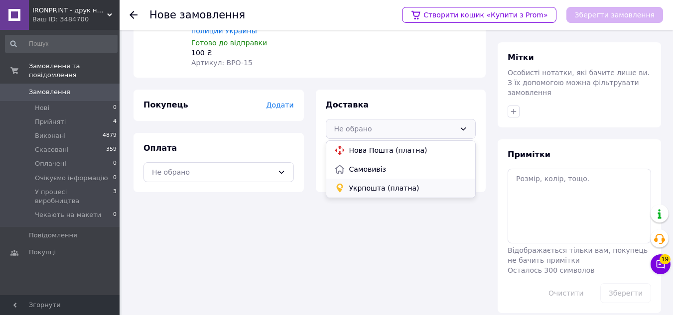
click at [361, 184] on span "Укрпошта (платна)" at bounding box center [408, 188] width 119 height 10
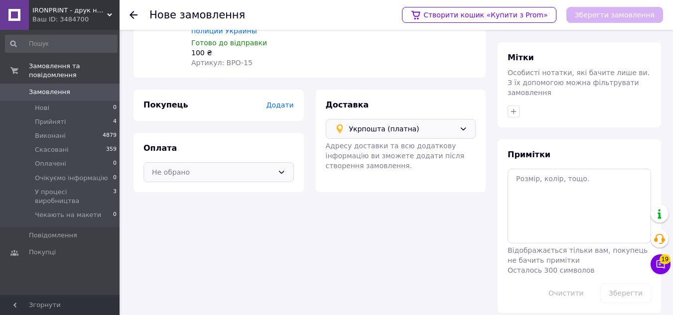
click at [215, 179] on div "Не обрано" at bounding box center [219, 172] width 150 height 20
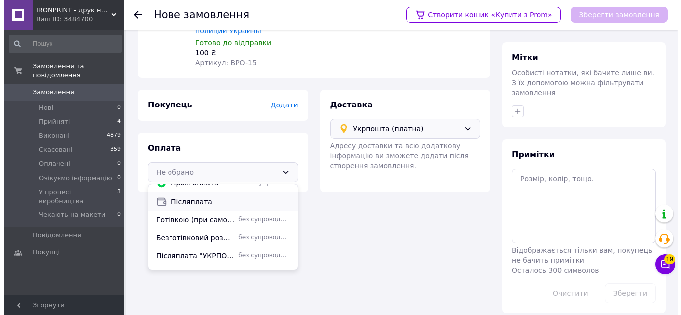
scroll to position [42, 0]
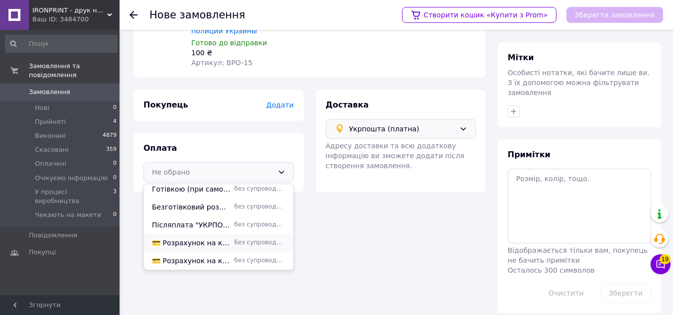
click at [192, 241] on span "💳 Розрахунок на картку ПриватБанку" at bounding box center [191, 243] width 78 height 10
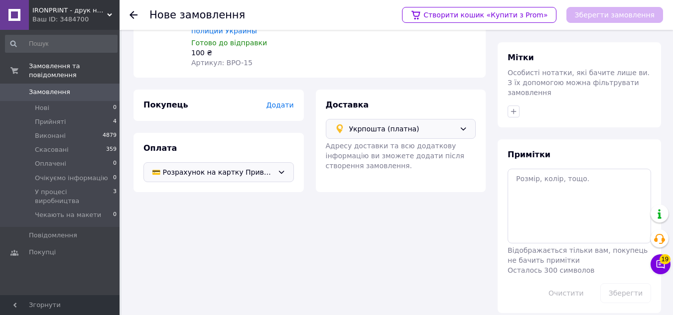
click at [284, 106] on span "Додати" at bounding box center [279, 105] width 27 height 8
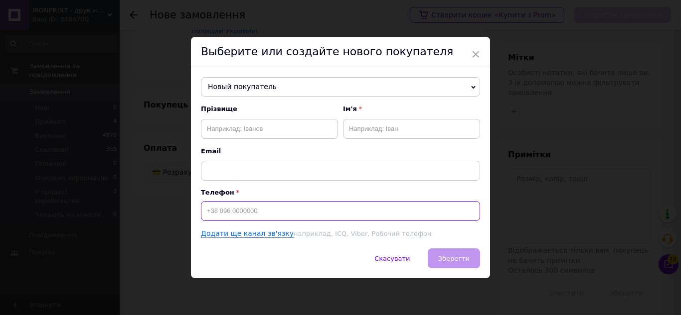
click at [252, 220] on input at bounding box center [340, 211] width 279 height 20
paste input "0997393006"
type input "[PHONE_NUMBER]"
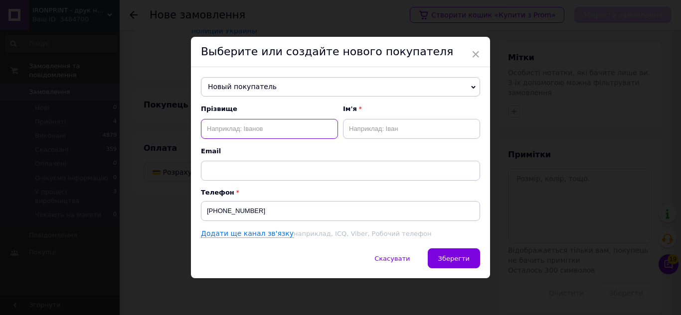
click at [274, 123] on input "text" at bounding box center [269, 129] width 137 height 20
paste input "[PERSON_NAME]"
type input "[PERSON_NAME]"
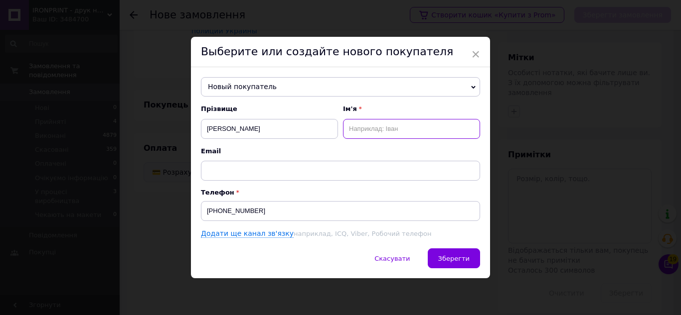
paste input "Катерина"
type input "Катерина"
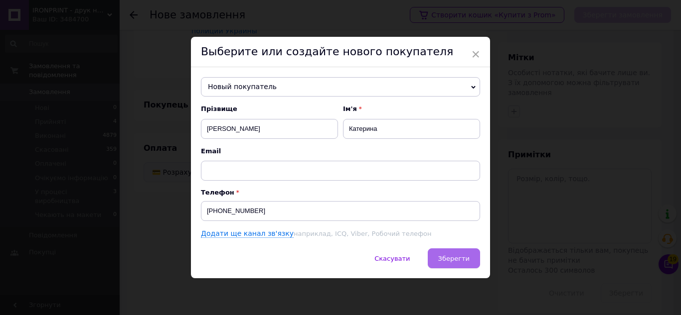
click at [455, 262] on span "Зберегти" at bounding box center [453, 258] width 31 height 7
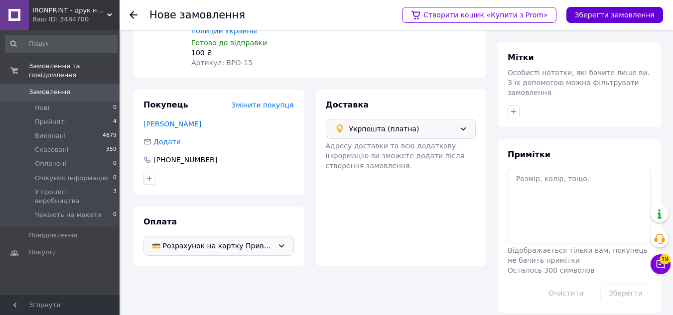
click at [599, 17] on button "Зберегти замовлення" at bounding box center [615, 15] width 97 height 16
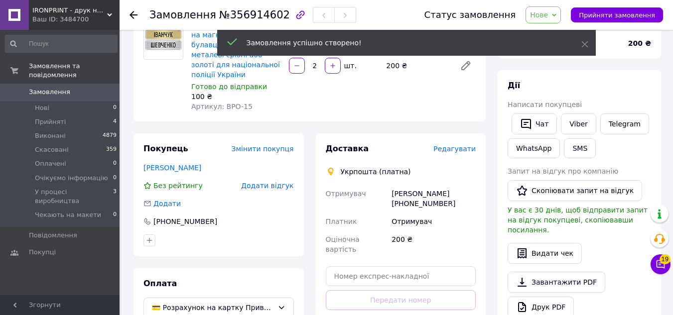
click at [458, 145] on span "Редагувати" at bounding box center [455, 149] width 42 height 8
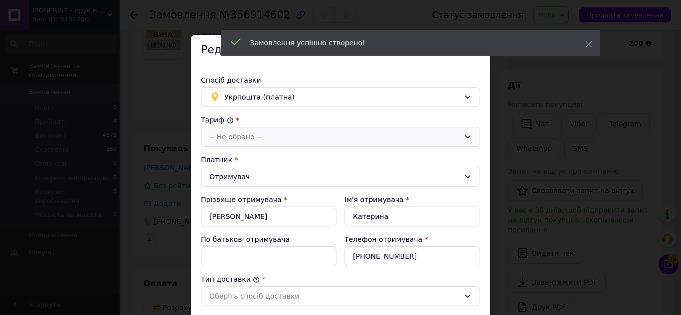
click at [245, 139] on div "-- Не обрано --" at bounding box center [334, 137] width 250 height 11
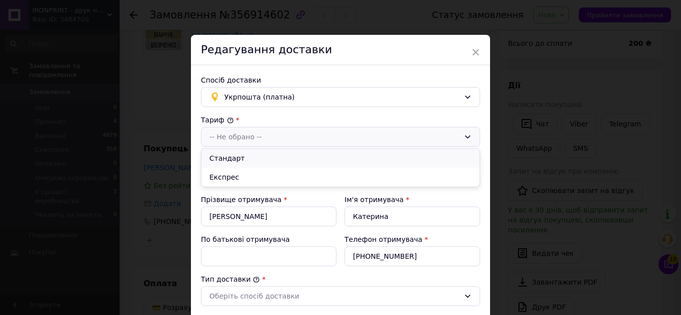
click at [237, 158] on li "Стандарт" at bounding box center [340, 158] width 278 height 19
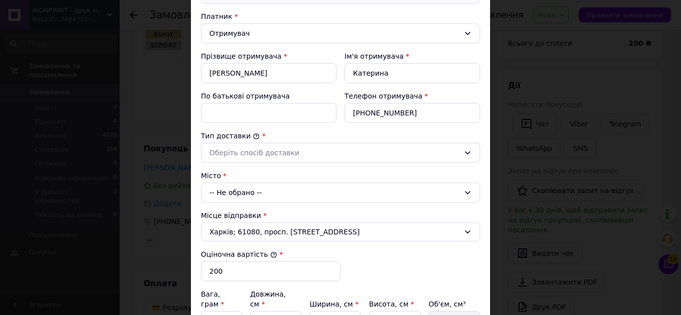
scroll to position [149, 0]
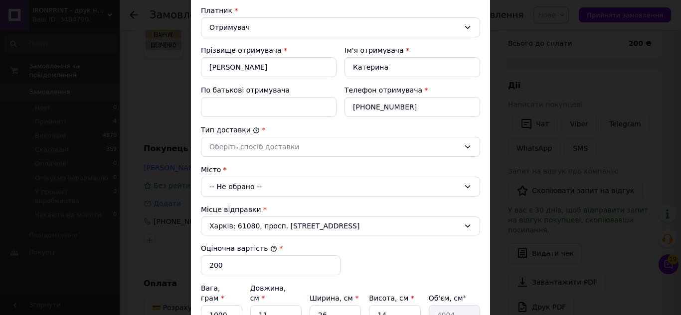
click at [216, 93] on label "По батькові отримувача" at bounding box center [245, 90] width 89 height 8
click at [216, 97] on input "По батькові отримувача" at bounding box center [269, 107] width 136 height 20
paste input "Житомир"
type input "Житомир"
drag, startPoint x: 256, startPoint y: 108, endPoint x: 174, endPoint y: 108, distance: 81.2
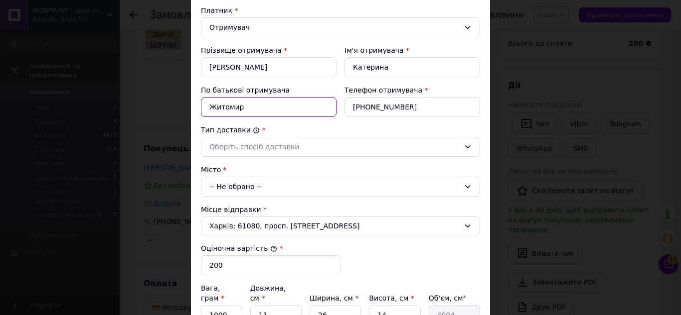
click at [174, 108] on div "× Редагування доставки Спосіб доставки Укрпошта (платна) Тариф * Стандарт Платн…" at bounding box center [340, 157] width 681 height 315
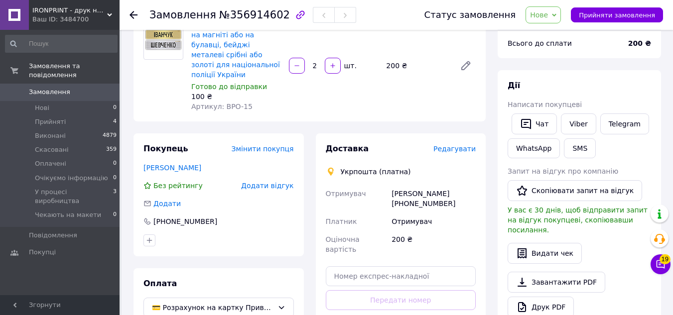
click at [450, 145] on span "Редагувати" at bounding box center [455, 149] width 42 height 8
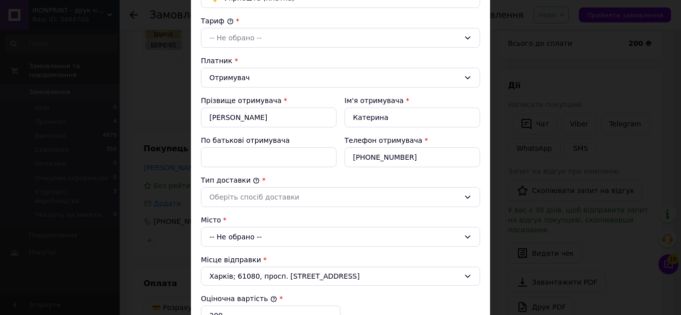
scroll to position [100, 0]
click at [227, 31] on div "-- Не обрано --" at bounding box center [340, 37] width 279 height 20
click at [242, 58] on li "Стандарт" at bounding box center [340, 58] width 278 height 19
drag, startPoint x: 247, startPoint y: 153, endPoint x: 249, endPoint y: 167, distance: 13.7
click at [247, 153] on input "По батькові отримувача" at bounding box center [269, 157] width 136 height 20
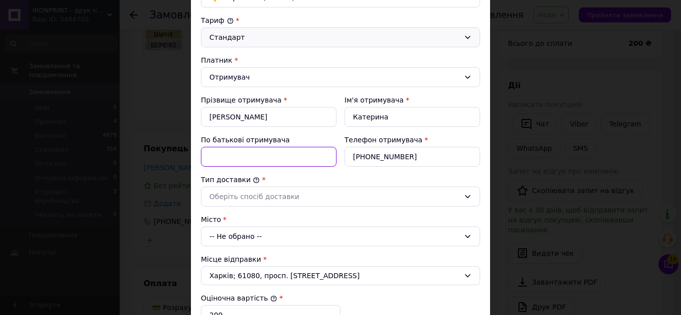
type input "побатькові"
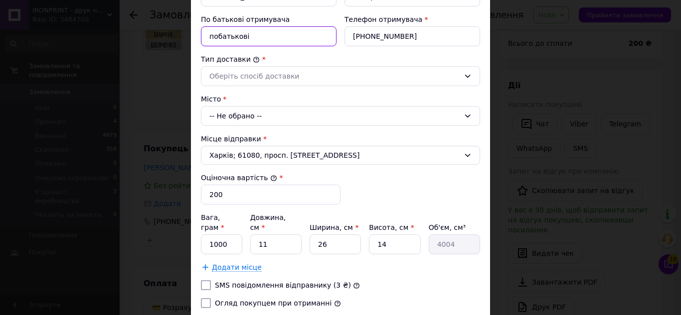
scroll to position [249, 0]
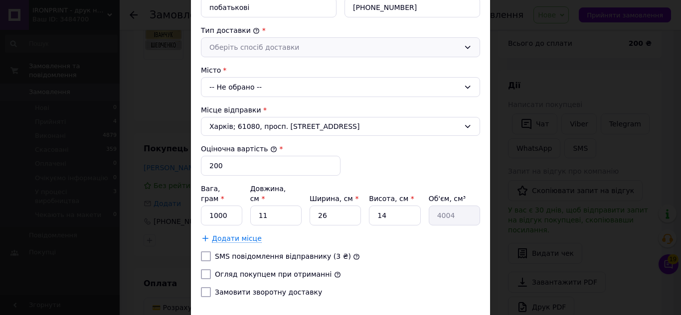
click at [223, 45] on div "Оберіть спосіб доставки" at bounding box center [334, 47] width 250 height 11
click at [238, 71] on li "Склад - склад" at bounding box center [340, 68] width 278 height 19
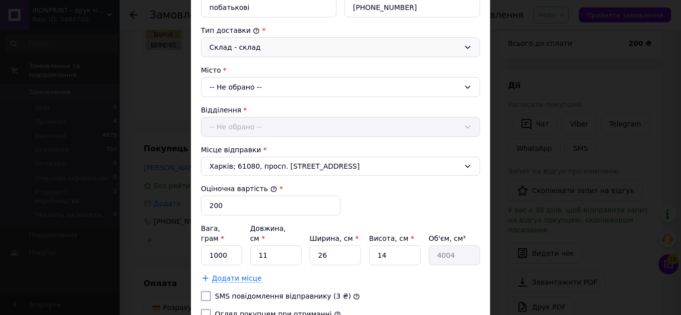
click at [232, 82] on div "-- Не обрано --" at bounding box center [340, 87] width 279 height 20
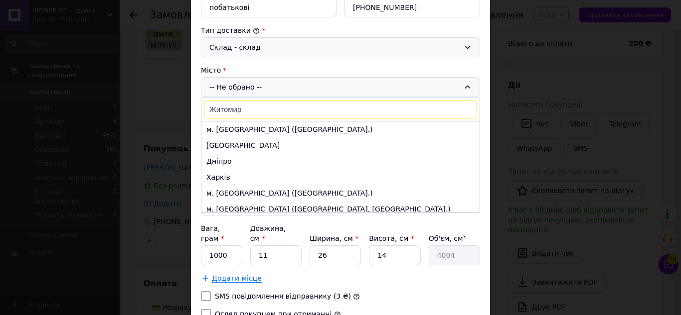
type input "Житомир"
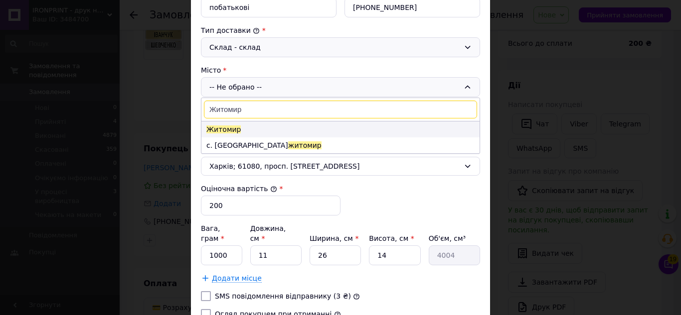
click at [227, 132] on span "Житомир" at bounding box center [223, 130] width 34 height 8
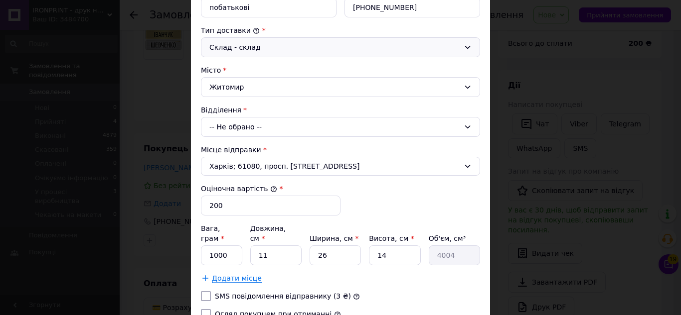
click at [227, 126] on div "-- Не обрано --" at bounding box center [340, 127] width 279 height 20
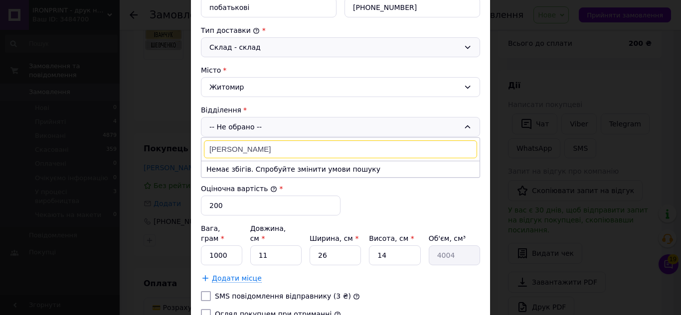
click at [213, 154] on input "[PERSON_NAME]" at bounding box center [340, 150] width 273 height 18
paste input "10009"
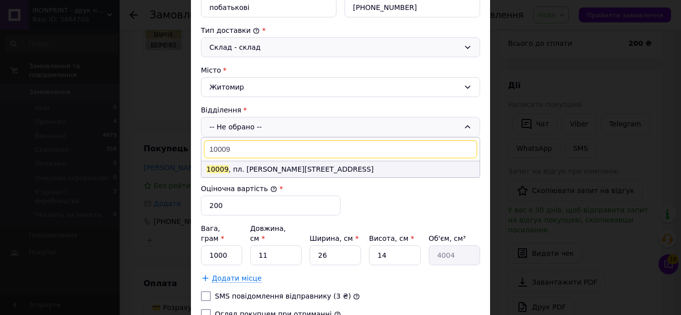
type input "10009"
click at [242, 171] on li "10009 , пл. [PERSON_NAME][STREET_ADDRESS]" at bounding box center [340, 169] width 278 height 16
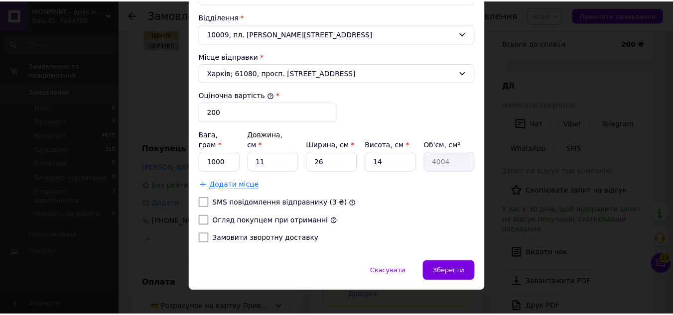
scroll to position [344, 0]
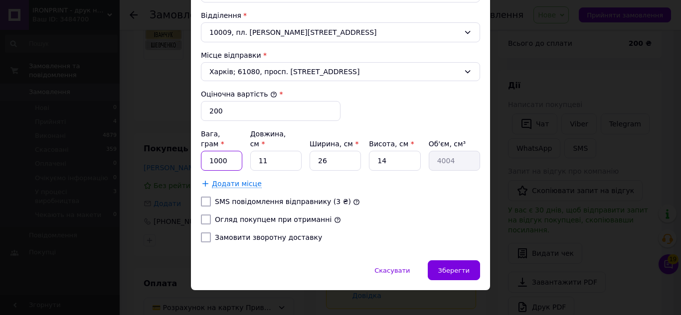
click at [221, 153] on input "1000" at bounding box center [221, 161] width 41 height 20
type input "200"
type input "1"
type input "364"
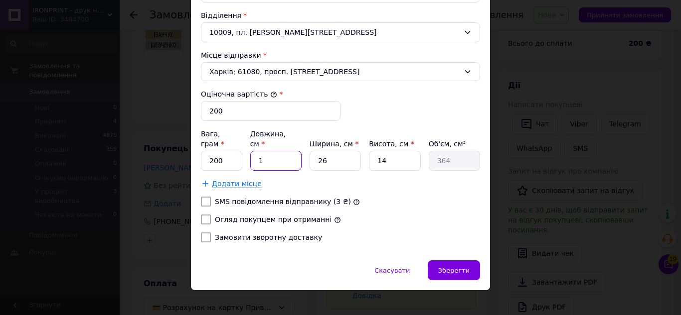
type input "10"
type input "3640"
type input "10"
type input "1"
type input "140"
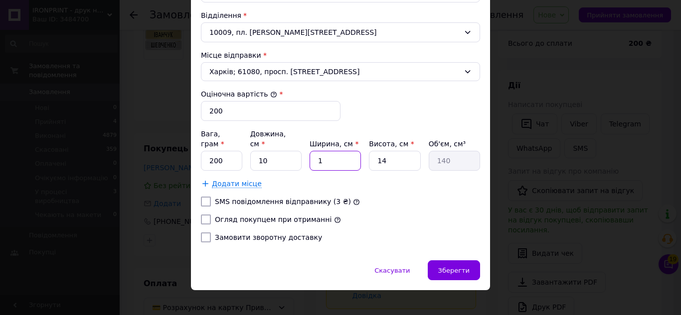
type input "10"
type input "1400"
type input "10"
type input "1"
type input "100"
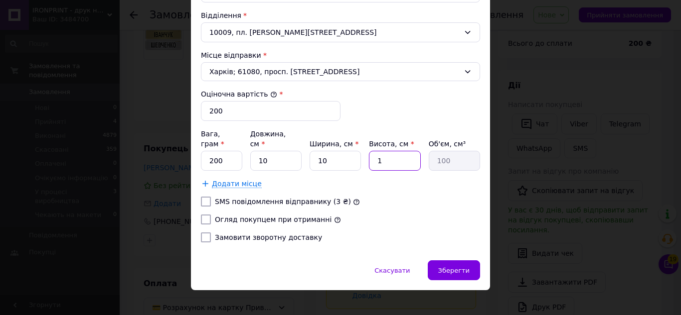
type input "10"
type input "1000"
type input "10"
click at [254, 216] on label "Огляд покупцем при отриманні" at bounding box center [273, 220] width 117 height 8
click at [211, 215] on input "Огляд покупцем при отриманні" at bounding box center [206, 220] width 10 height 10
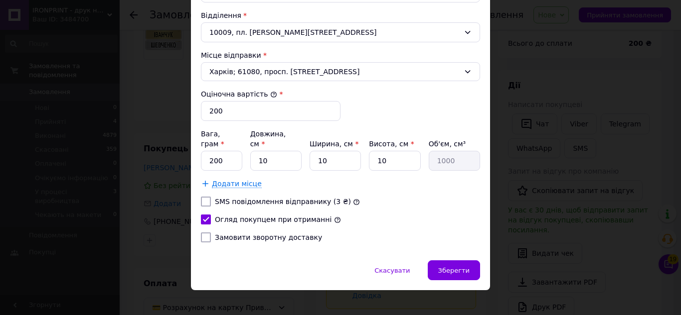
checkbox input "true"
click at [461, 267] on span "Зберегти" at bounding box center [453, 270] width 31 height 7
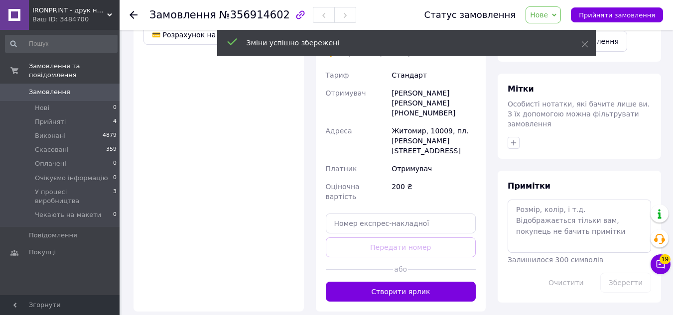
scroll to position [444, 0]
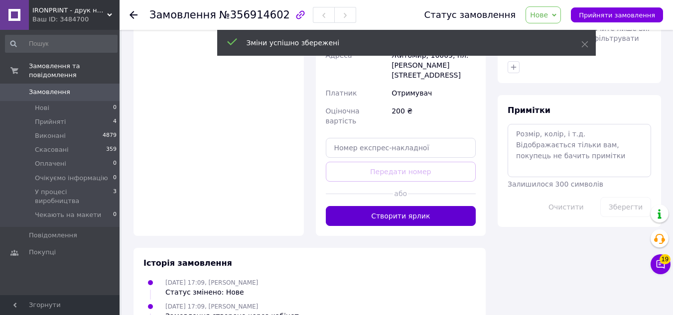
click at [417, 206] on button "Створити ярлик" at bounding box center [401, 216] width 150 height 20
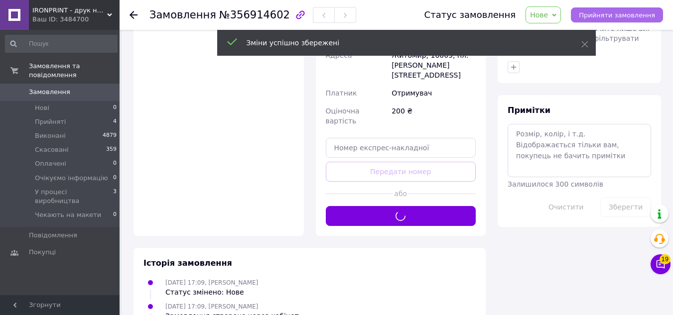
click at [626, 17] on span "Прийняти замовлення" at bounding box center [617, 14] width 76 height 7
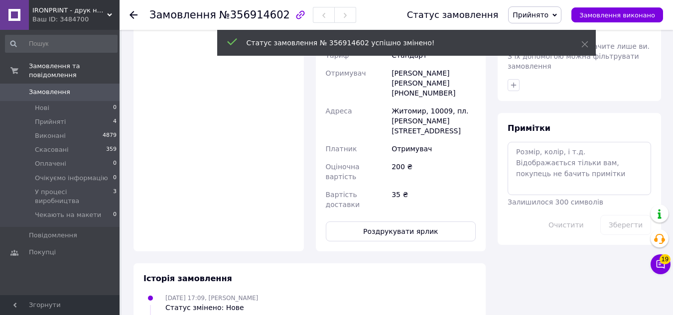
click at [424, 160] on div "Доставка Редагувати Спецтариф Укрпошта Стандарт 35 ₴ - до 30 кг і об'ємом до 20…" at bounding box center [401, 18] width 150 height 447
click at [436, 222] on button "Роздрукувати ярлик" at bounding box center [401, 232] width 150 height 20
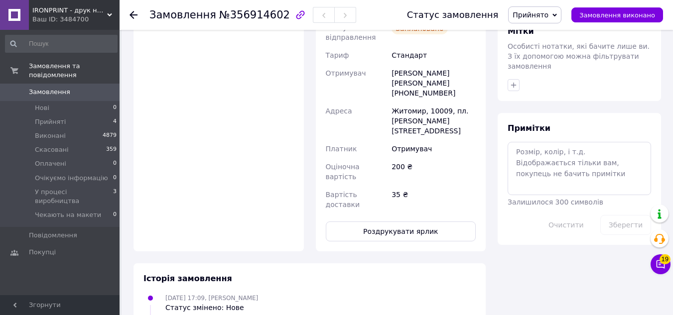
click at [136, 16] on icon at bounding box center [134, 15] width 8 height 8
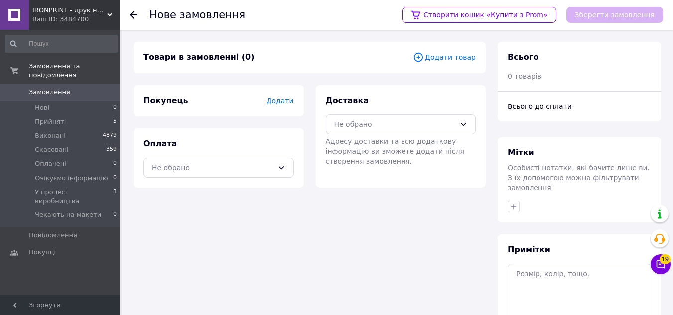
click at [446, 55] on span "Додати товар" at bounding box center [444, 57] width 63 height 11
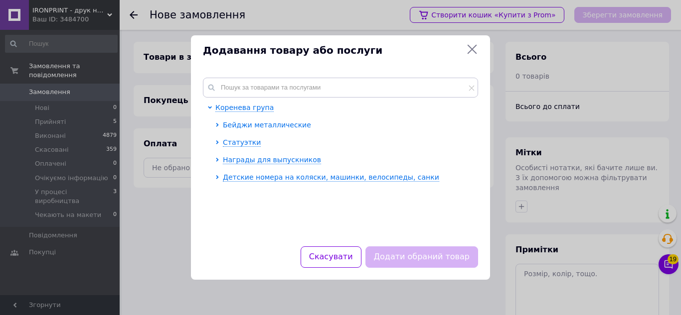
click at [235, 121] on span "Бейджи металлические" at bounding box center [267, 125] width 88 height 8
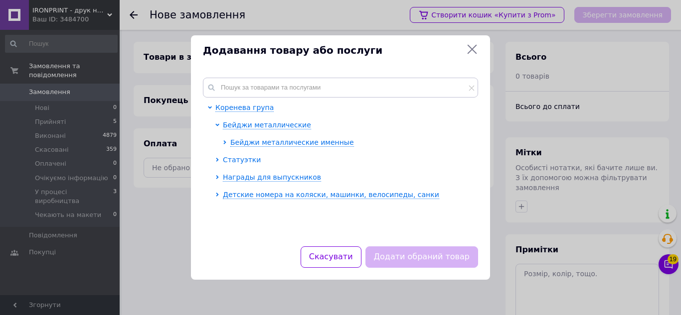
click at [236, 143] on span "Бейджи металлические именные" at bounding box center [292, 143] width 124 height 8
click at [243, 160] on ul "Бейджи металлические Бейджи металлические именные Статуэтки Награды для выпускн…" at bounding box center [343, 160] width 257 height 80
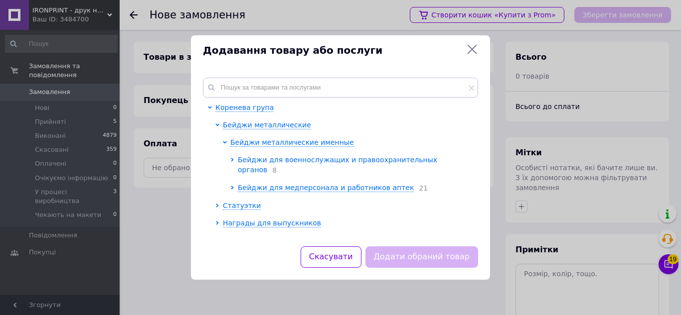
click at [262, 163] on span "Бейджи для военнослужащих и правоохранительных органов" at bounding box center [337, 165] width 199 height 18
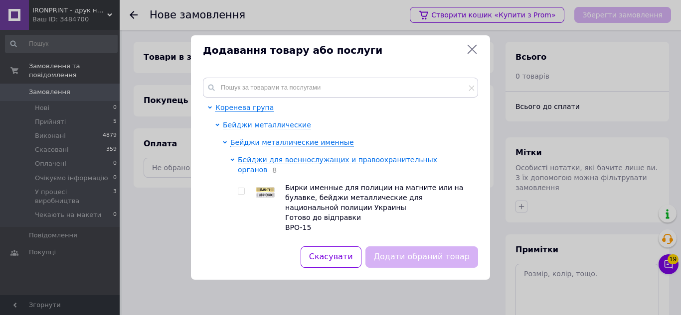
drag, startPoint x: 265, startPoint y: 180, endPoint x: 299, endPoint y: 199, distance: 39.0
click at [265, 187] on img at bounding box center [265, 192] width 20 height 11
checkbox input "true"
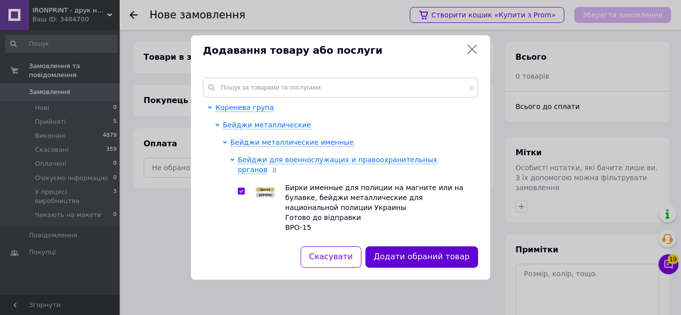
click at [410, 263] on button "Додати обраний товар" at bounding box center [421, 257] width 113 height 21
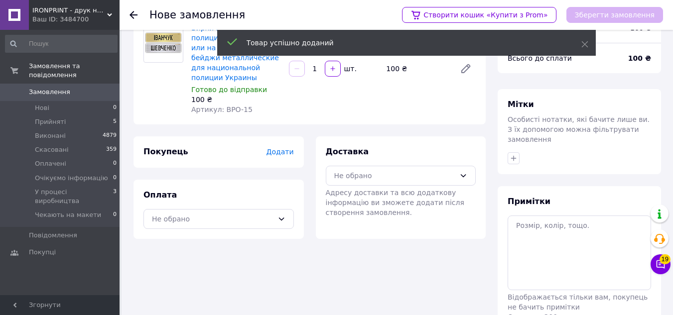
scroll to position [95, 0]
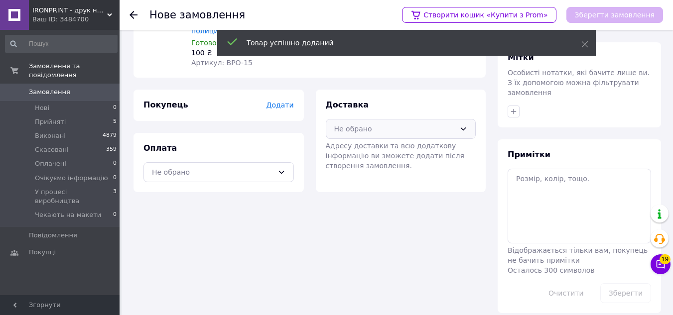
click at [385, 129] on div "Не обрано" at bounding box center [395, 129] width 122 height 11
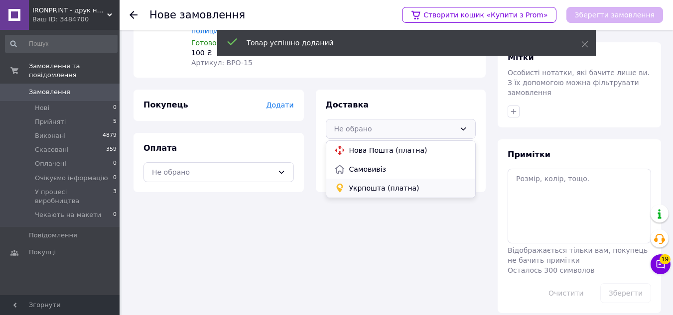
click at [381, 192] on span "Укрпошта (платна)" at bounding box center [408, 188] width 119 height 10
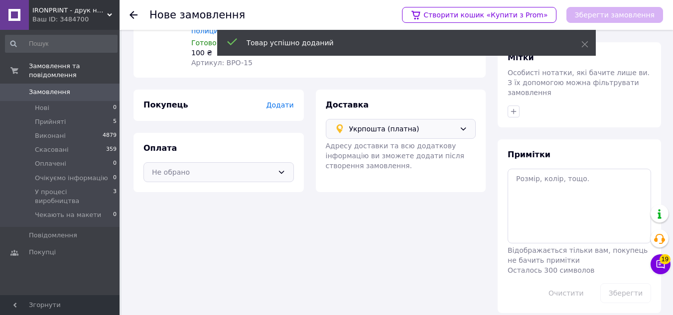
drag, startPoint x: 202, startPoint y: 166, endPoint x: 207, endPoint y: 181, distance: 15.1
click at [202, 167] on div "Не обрано" at bounding box center [213, 172] width 122 height 11
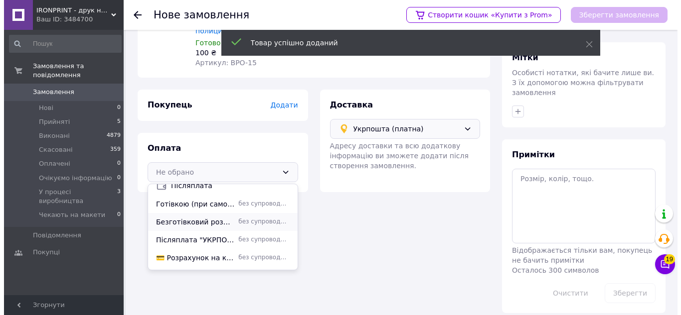
scroll to position [42, 0]
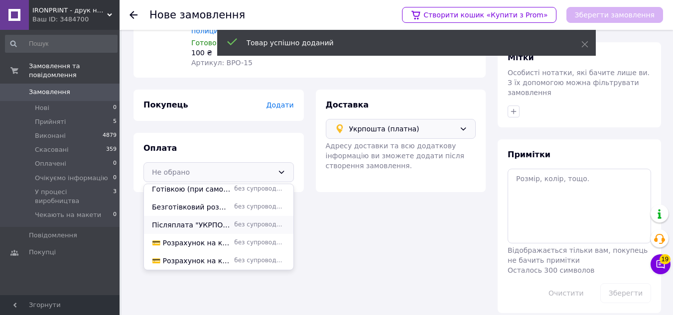
click at [209, 223] on span "Післяплата "УКРПОШТА"" at bounding box center [191, 225] width 78 height 10
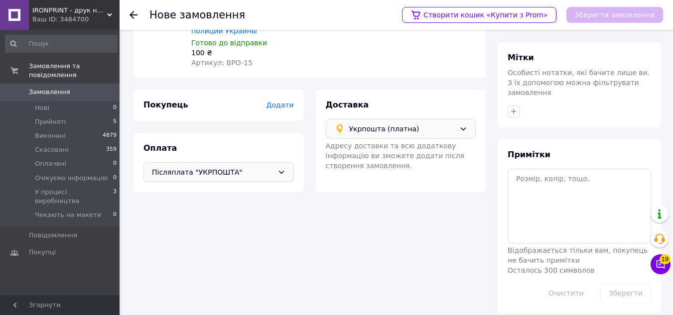
click at [284, 101] on span "Додати" at bounding box center [279, 105] width 27 height 8
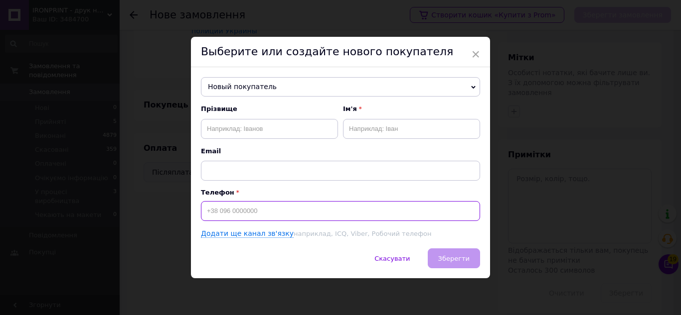
drag, startPoint x: 257, startPoint y: 212, endPoint x: 264, endPoint y: 202, distance: 12.9
click at [257, 212] on input at bounding box center [340, 211] width 279 height 20
paste input "0983514720"
type input "[PHONE_NUMBER]"
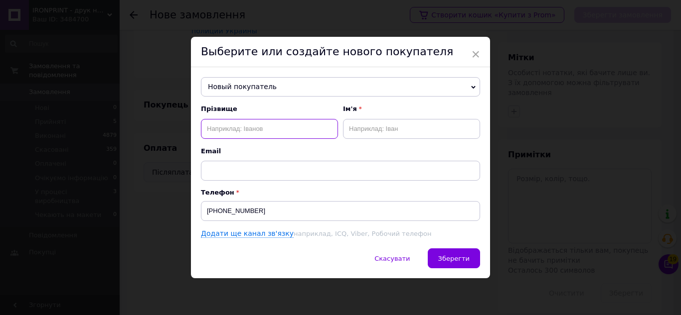
click at [259, 130] on input "text" at bounding box center [269, 129] width 137 height 20
paste input "[PERSON_NAME]"
type input "[PERSON_NAME]"
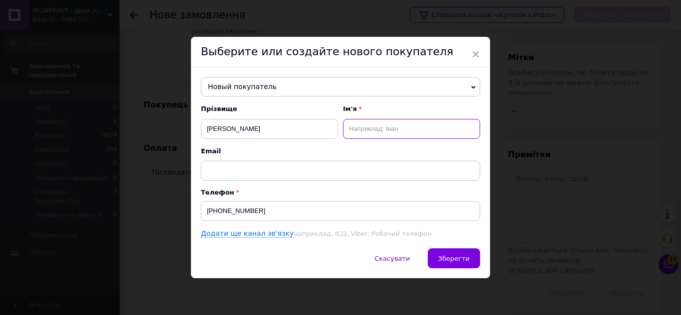
paste input "Наталія"
type input "Наталія"
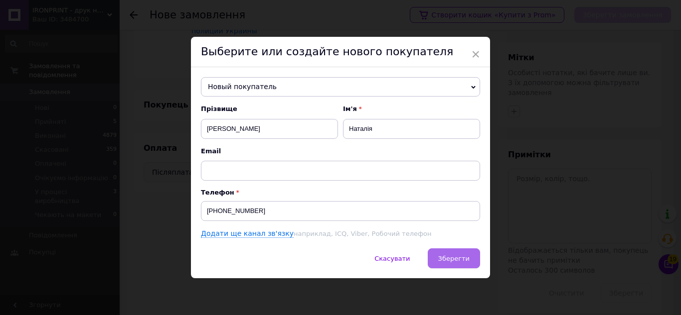
click at [443, 262] on span "Зберегти" at bounding box center [453, 258] width 31 height 7
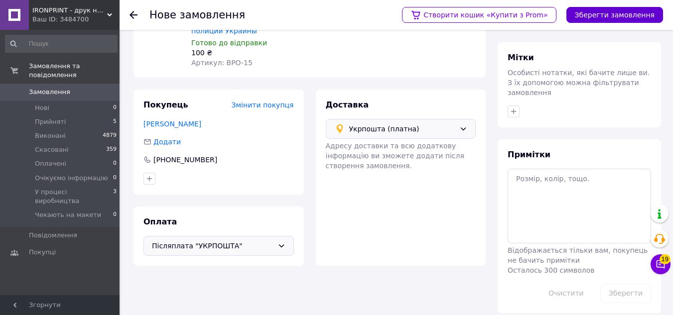
click at [597, 19] on button "Зберегти замовлення" at bounding box center [615, 15] width 97 height 16
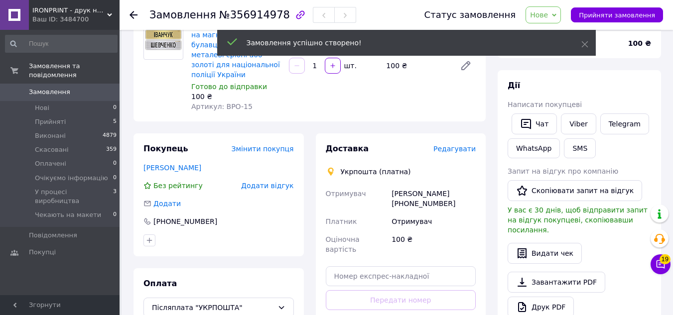
click at [449, 145] on span "Редагувати" at bounding box center [455, 149] width 42 height 8
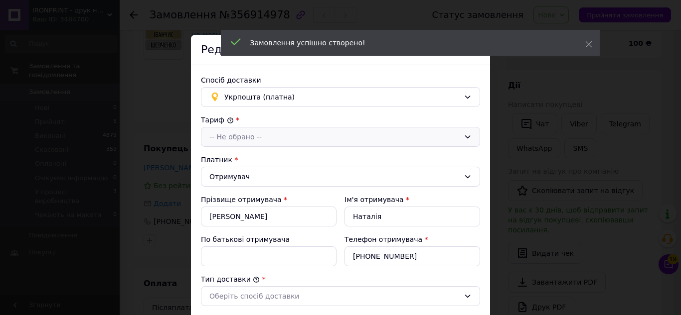
click at [266, 137] on div "-- Не обрано --" at bounding box center [334, 137] width 250 height 11
click at [251, 159] on li "Стандарт" at bounding box center [340, 158] width 278 height 19
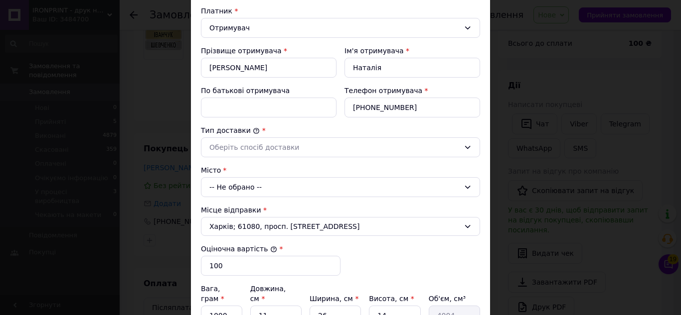
scroll to position [149, 0]
click at [223, 103] on input "По батькові отримувача" at bounding box center [269, 107] width 136 height 20
type input "побатькові"
drag, startPoint x: 234, startPoint y: 144, endPoint x: 231, endPoint y: 157, distance: 13.2
click at [233, 147] on div "Оберіть спосіб доставки" at bounding box center [334, 147] width 250 height 11
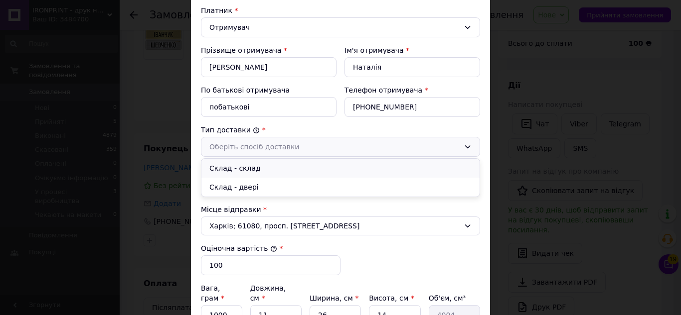
click at [233, 167] on li "Склад - склад" at bounding box center [340, 168] width 278 height 19
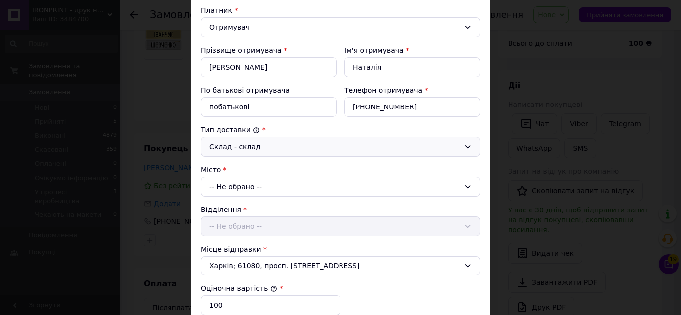
click at [229, 177] on div "-- Не обрано --" at bounding box center [340, 187] width 279 height 20
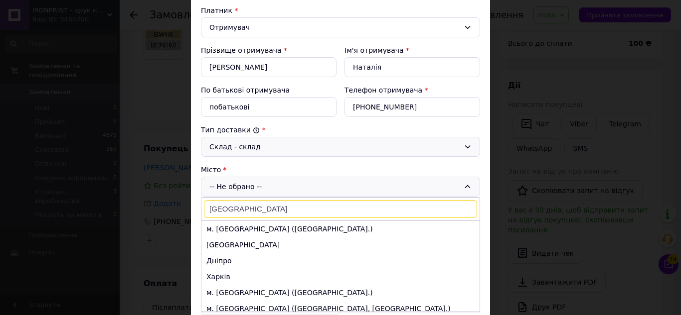
type input "[GEOGRAPHIC_DATA]"
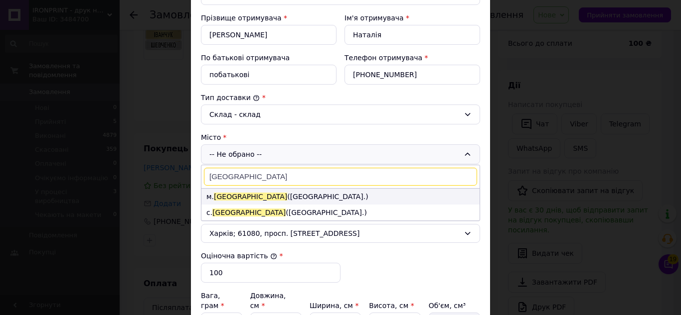
scroll to position [199, 0]
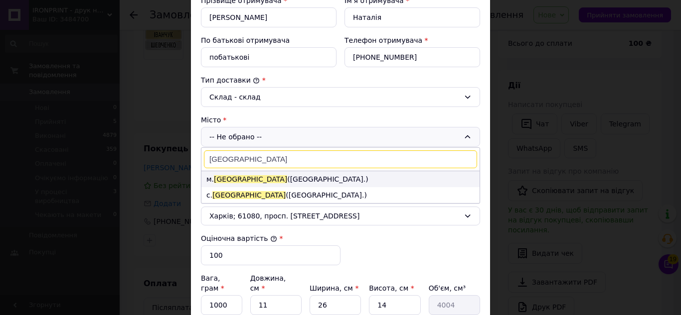
click at [230, 175] on span "[GEOGRAPHIC_DATA]" at bounding box center [250, 179] width 73 height 8
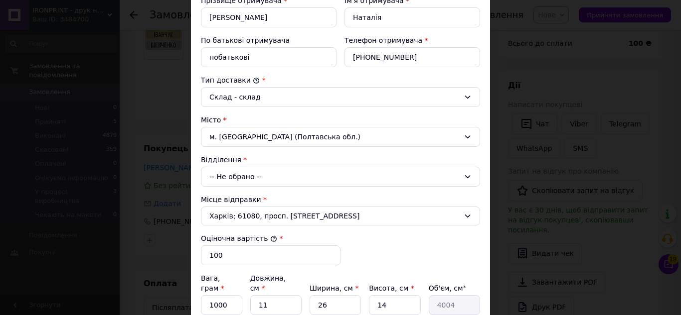
click at [230, 187] on div "[PERSON_NAME] * [PERSON_NAME] * Отримувач Прізвище отримувача * [PERSON_NAME] І…" at bounding box center [340, 155] width 279 height 479
click at [230, 179] on div "-- Не обрано --" at bounding box center [340, 177] width 279 height 20
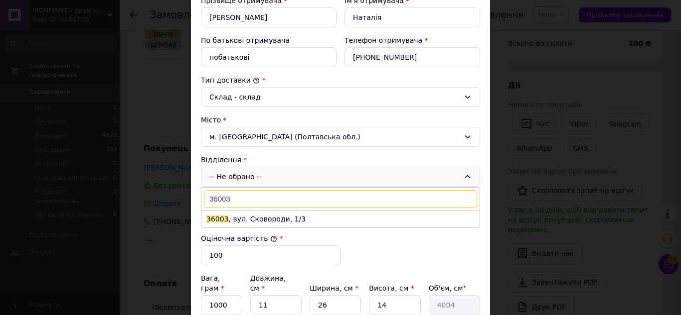
type input "36003"
click at [246, 213] on li "36003 , вул. Сковороди, 1/3" at bounding box center [340, 219] width 278 height 16
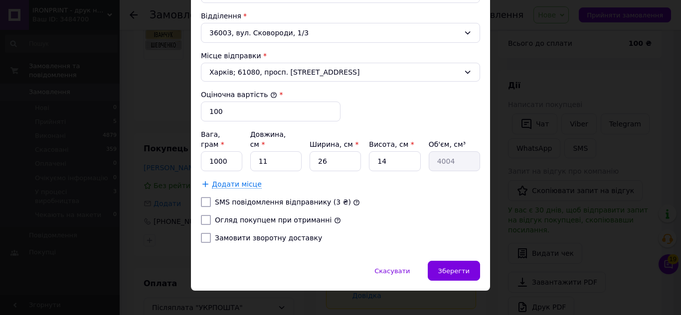
scroll to position [344, 0]
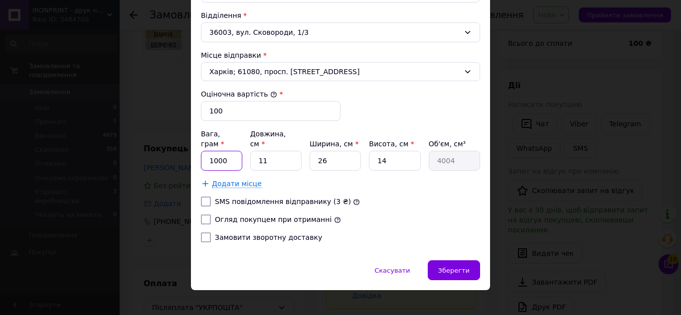
click at [225, 151] on input "1000" at bounding box center [221, 161] width 41 height 20
type input "200"
type input "1"
type input "364"
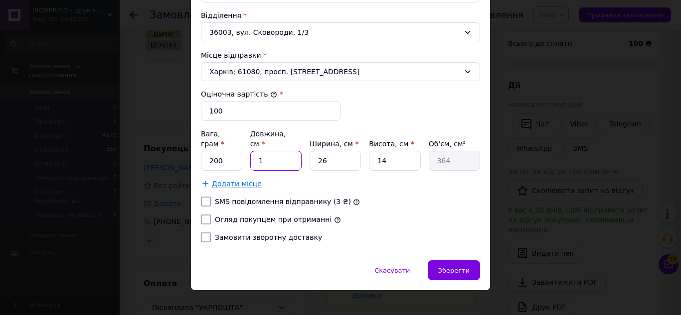
type input "10"
type input "3640"
type input "10"
type input "1"
type input "140"
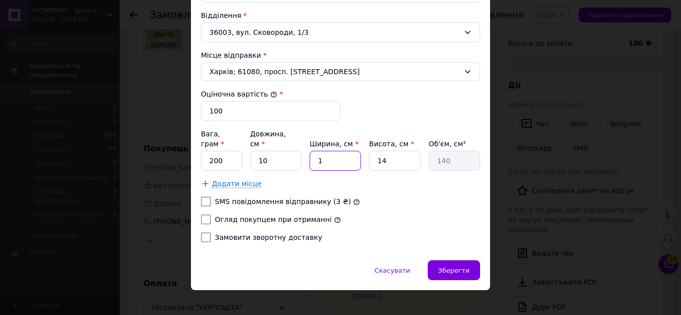
type input "10"
type input "1400"
type input "10"
type input "1"
type input "100"
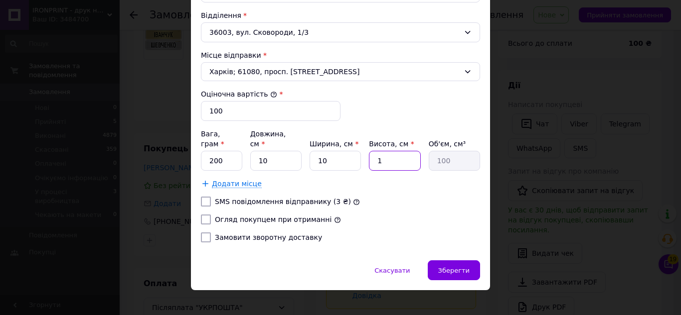
type input "10"
type input "1000"
type input "10"
click at [245, 216] on label "Огляд покупцем при отриманні" at bounding box center [273, 220] width 117 height 8
click at [288, 216] on label "Огляд покупцем при отриманні" at bounding box center [273, 220] width 117 height 8
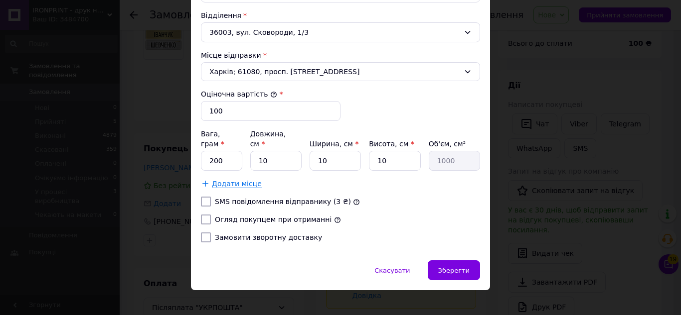
click at [211, 215] on input "Огляд покупцем при отриманні" at bounding box center [206, 220] width 10 height 10
checkbox input "true"
click at [461, 267] on span "Зберегти" at bounding box center [453, 270] width 31 height 7
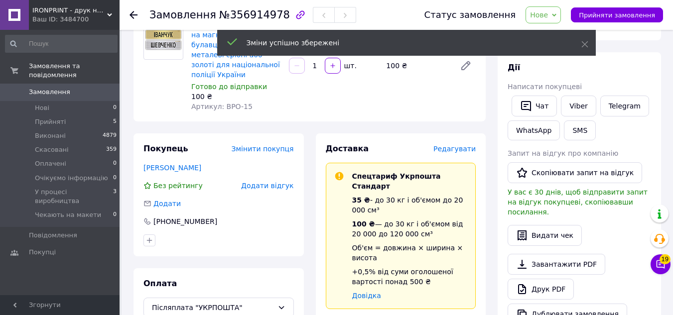
click at [452, 145] on span "Редагувати" at bounding box center [455, 149] width 42 height 8
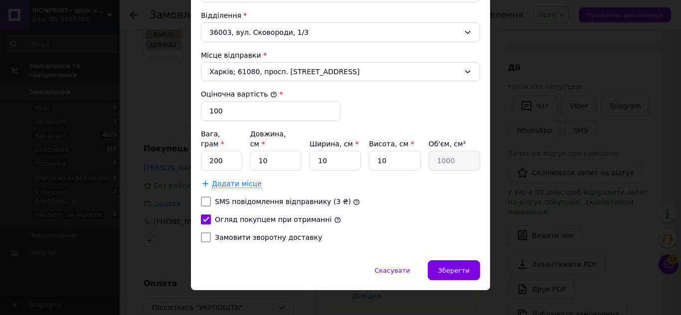
click at [231, 234] on label "Замовити зворотну доставку" at bounding box center [268, 238] width 107 height 8
click at [211, 233] on input "Замовити зворотну доставку" at bounding box center [206, 238] width 10 height 10
checkbox input "true"
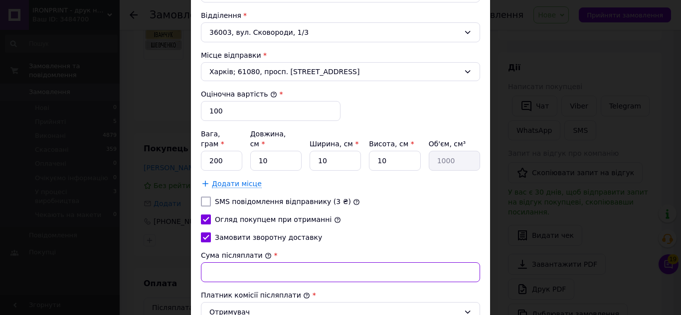
click at [220, 264] on input "Сума післяплати" at bounding box center [340, 273] width 279 height 20
type input "100"
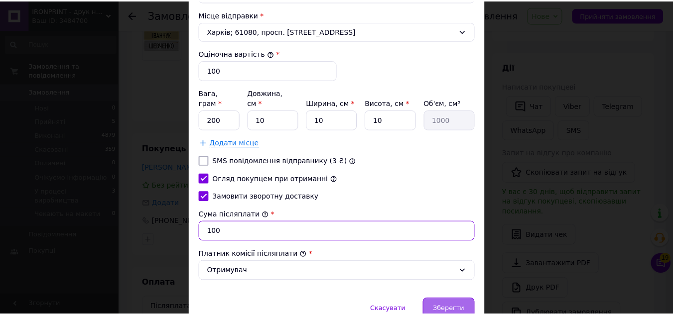
scroll to position [424, 0]
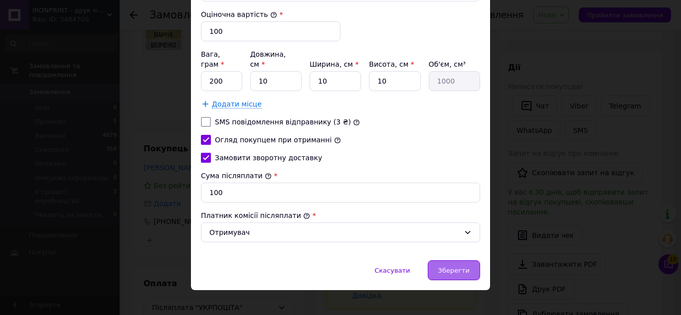
click at [463, 267] on span "Зберегти" at bounding box center [453, 270] width 31 height 7
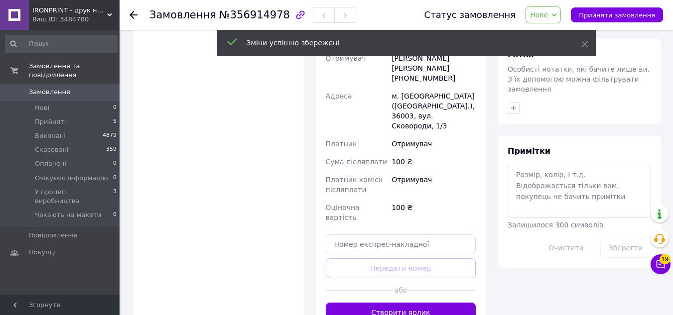
scroll to position [494, 0]
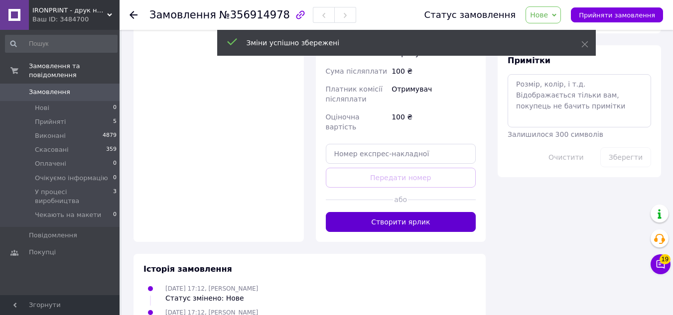
click at [390, 212] on button "Створити ярлик" at bounding box center [401, 222] width 150 height 20
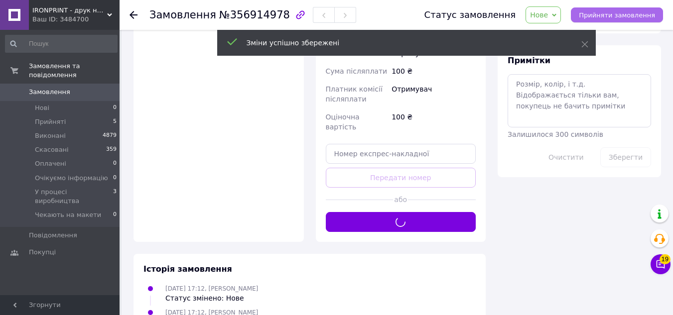
click at [609, 20] on button "Прийняти замовлення" at bounding box center [617, 14] width 92 height 15
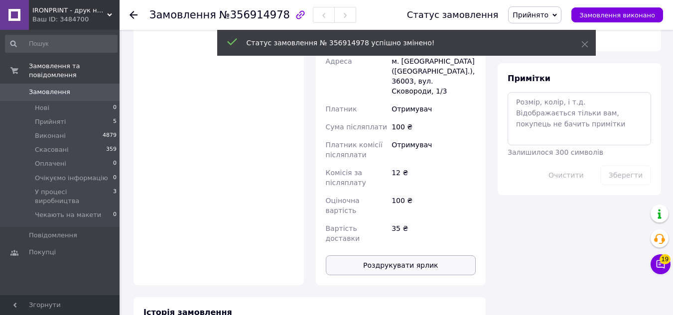
click at [388, 256] on button "Роздрукувати ярлик" at bounding box center [401, 266] width 150 height 20
